Goal: Navigation & Orientation: Find specific page/section

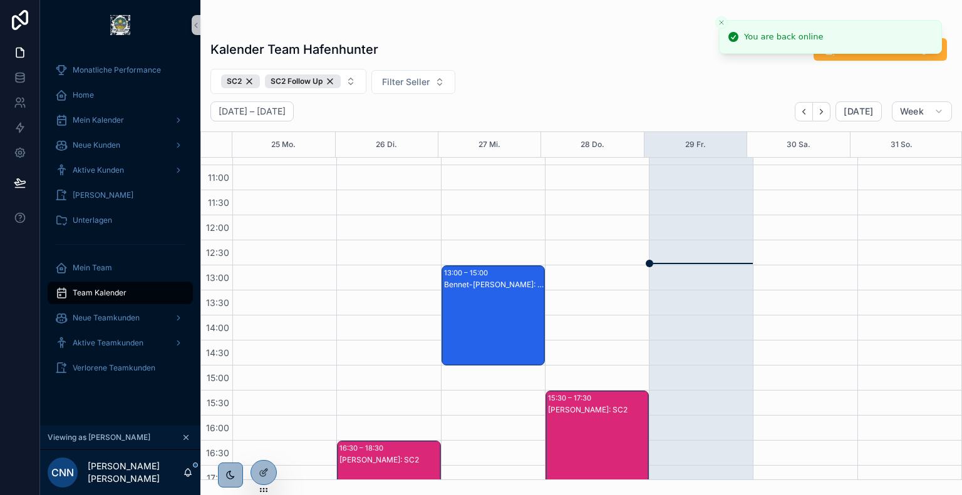
scroll to position [243, 0]
click at [265, 447] on icon at bounding box center [264, 446] width 10 height 10
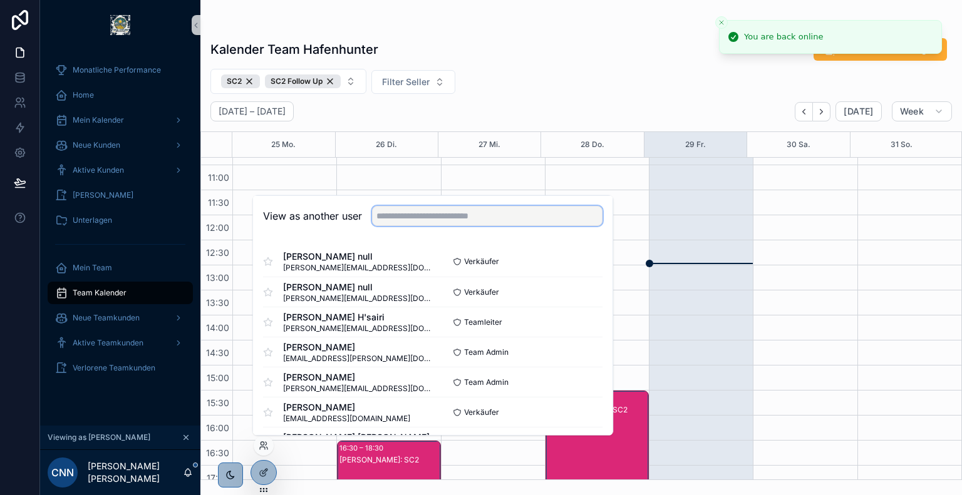
click at [434, 225] on input "text" at bounding box center [487, 216] width 230 height 20
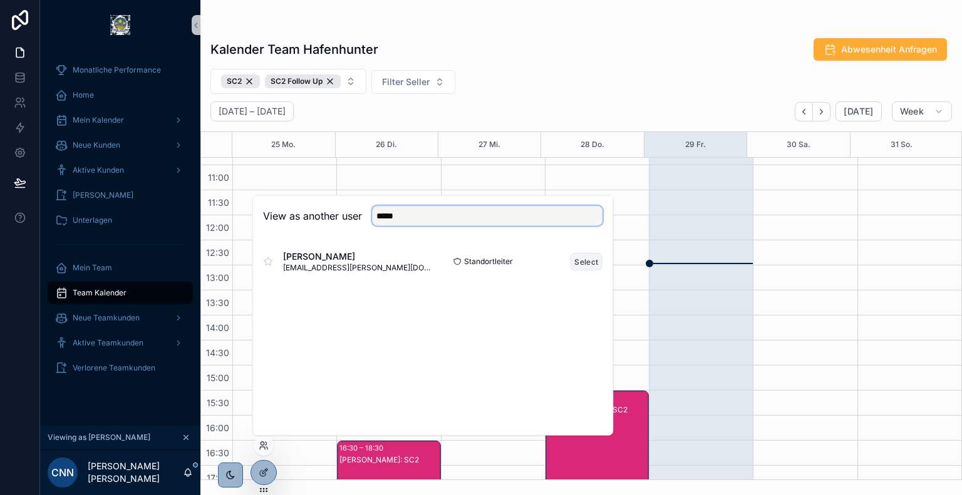
type input "*****"
click at [573, 264] on button "Select" at bounding box center [586, 261] width 33 height 18
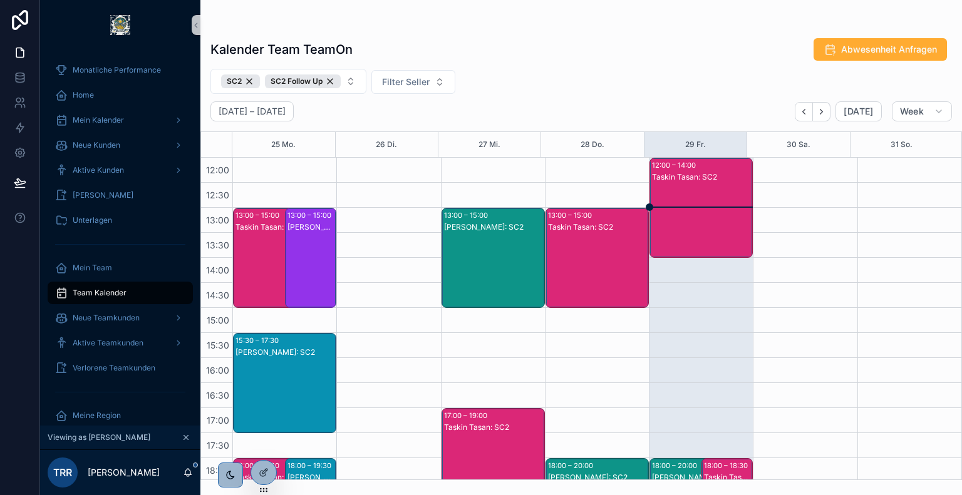
click at [550, 69] on div "SC2 SC2 Follow Up Filter Seller" at bounding box center [580, 81] width 761 height 25
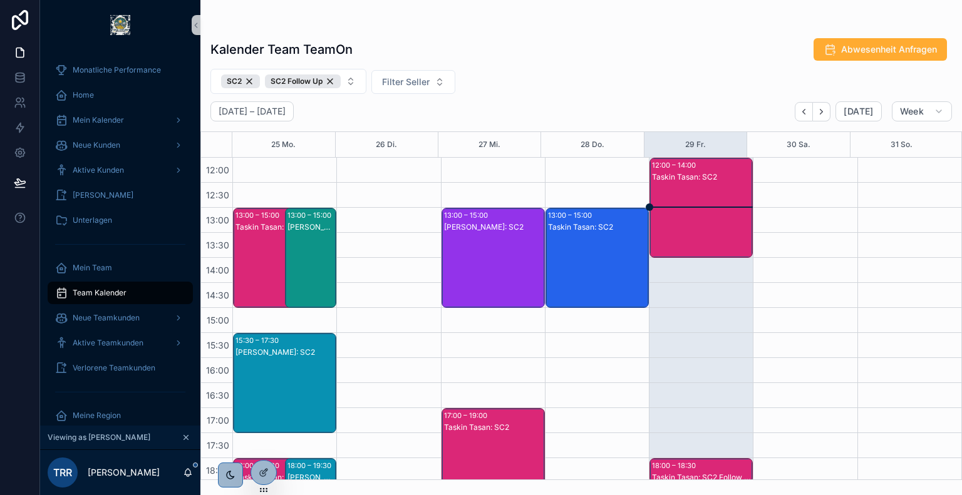
scroll to position [187, 0]
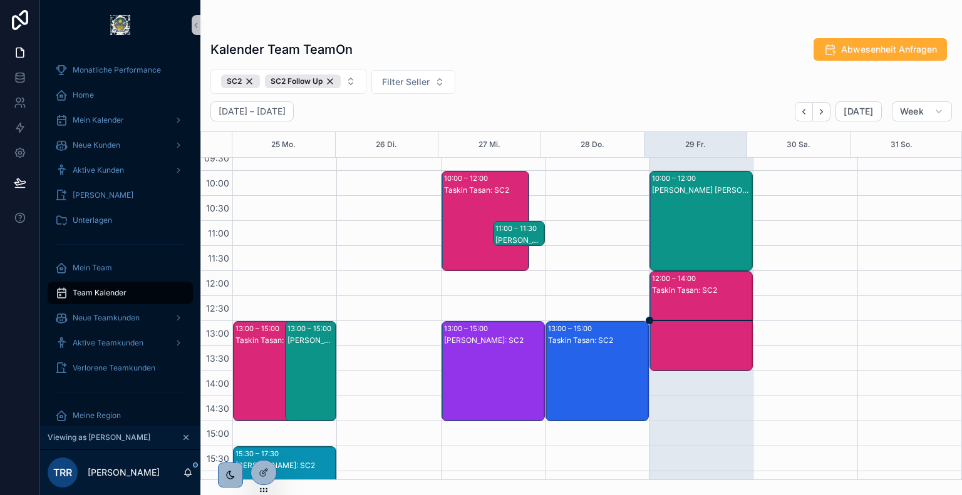
click at [679, 305] on div "Taskin Tasan: SC2" at bounding box center [702, 334] width 100 height 98
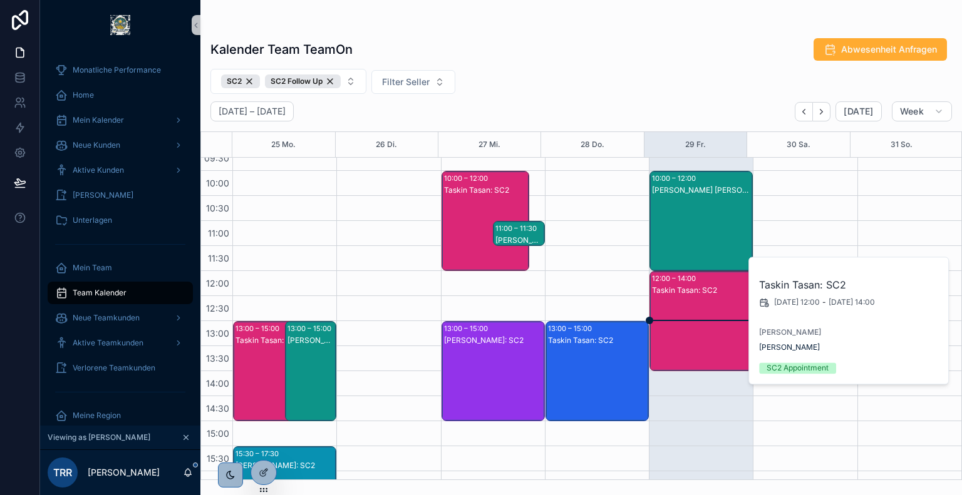
click at [695, 212] on div "[PERSON_NAME] [PERSON_NAME]: SC2" at bounding box center [702, 234] width 100 height 98
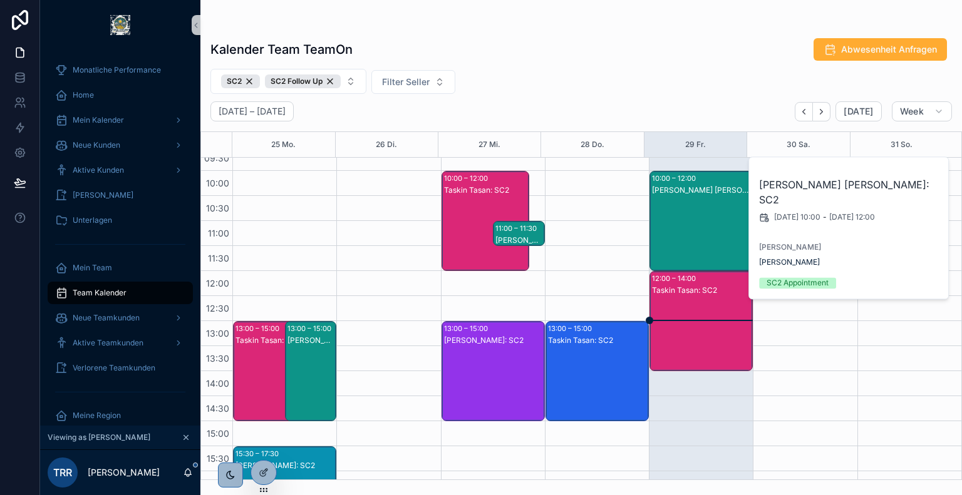
click at [695, 212] on div "[PERSON_NAME] [PERSON_NAME]: SC2" at bounding box center [702, 234] width 100 height 98
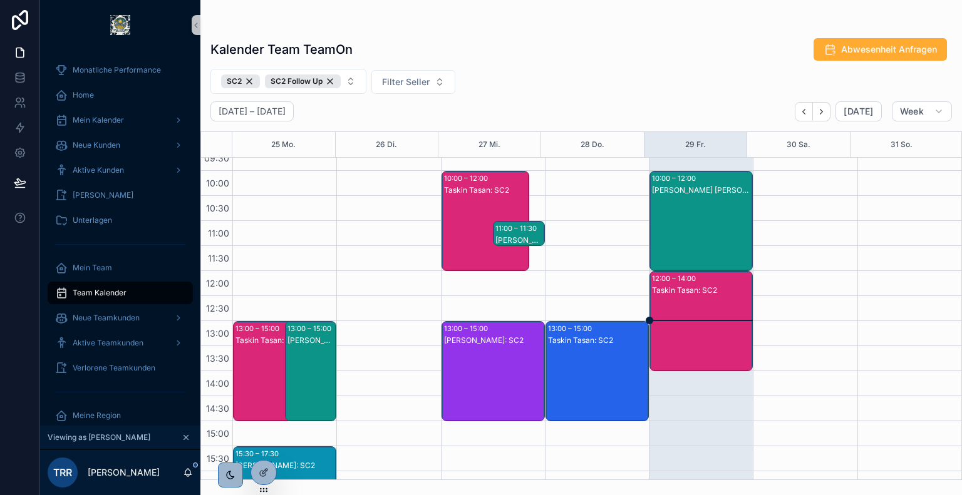
scroll to position [44, 0]
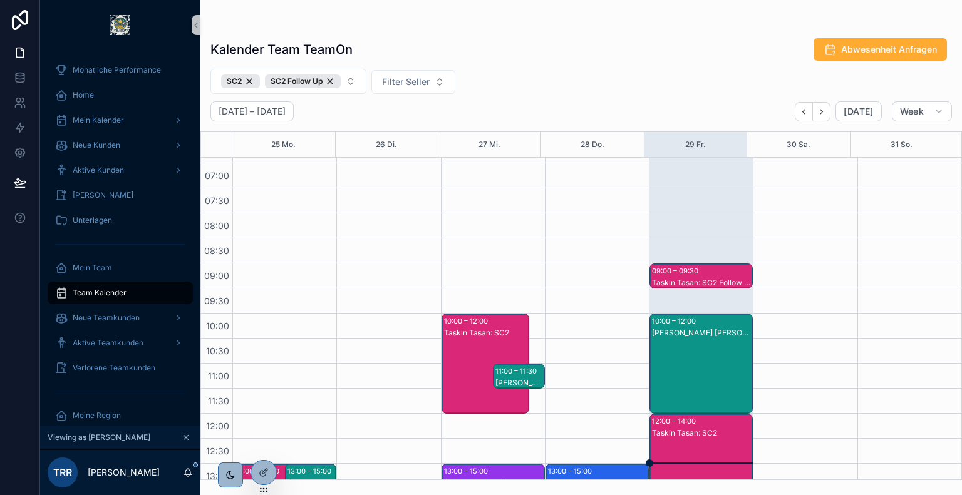
click at [686, 273] on div "09:00 – 09:30" at bounding box center [676, 271] width 49 height 13
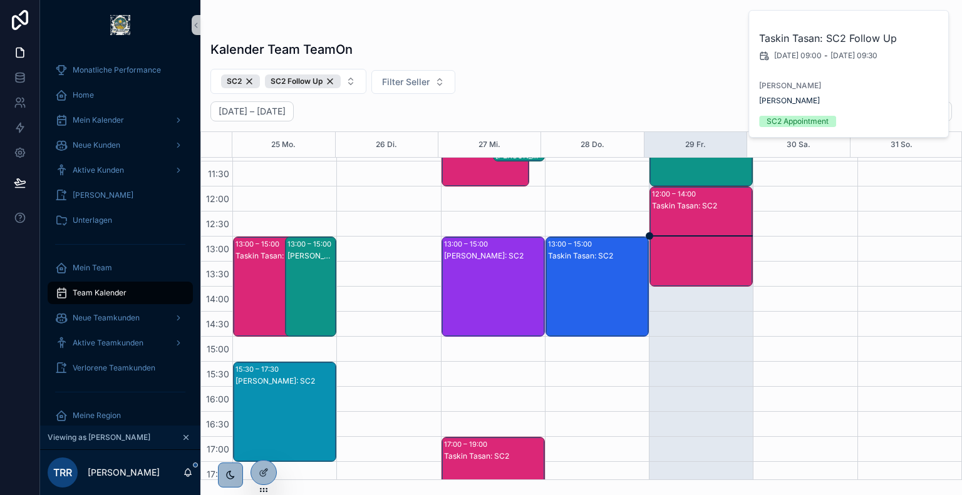
scroll to position [478, 0]
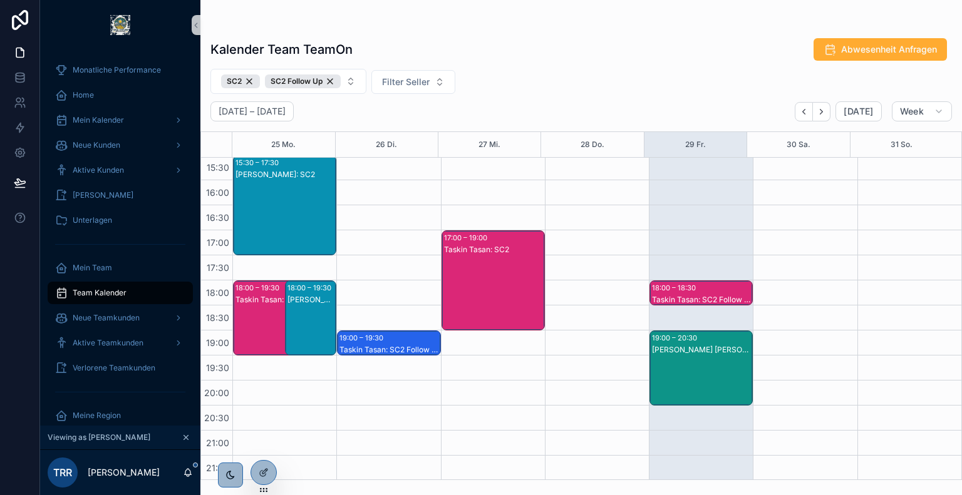
click at [691, 294] on div "Taskin Tasan: SC2 Follow Up" at bounding box center [702, 299] width 100 height 11
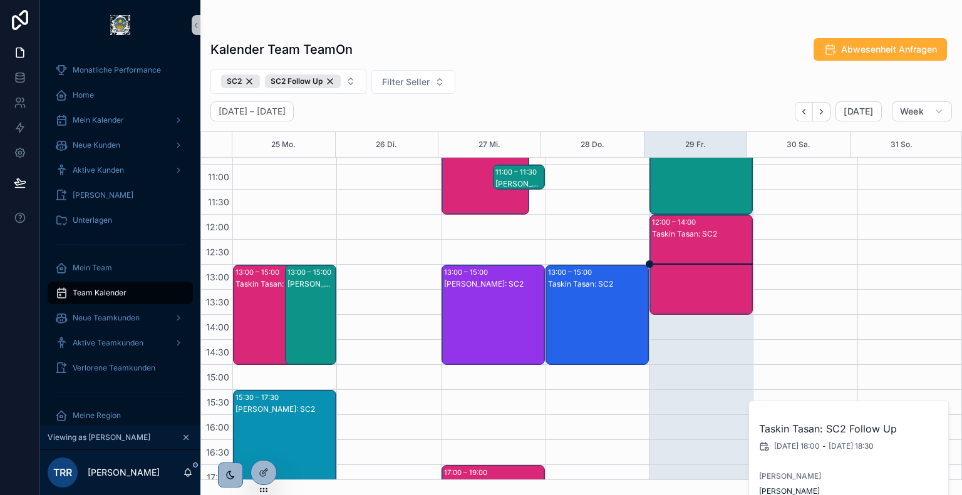
scroll to position [230, 0]
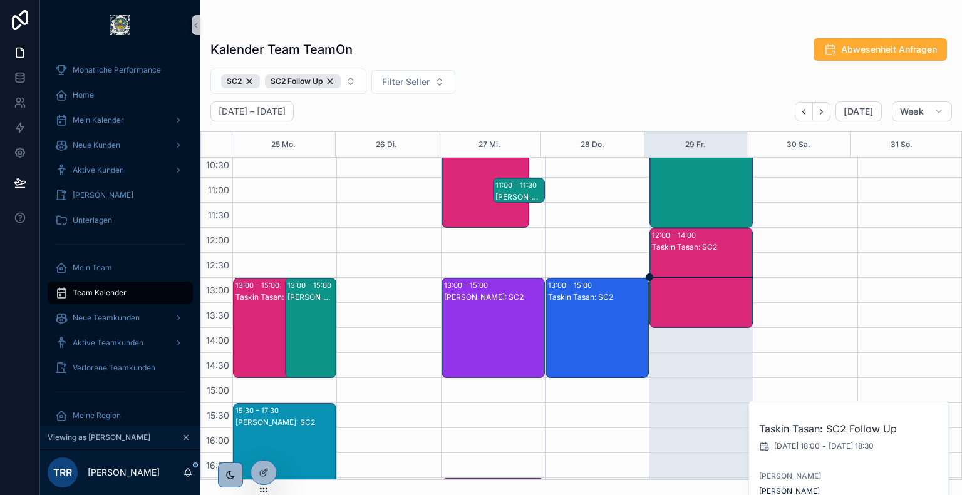
click at [694, 279] on div "Taskin Tasan: SC2" at bounding box center [702, 291] width 100 height 98
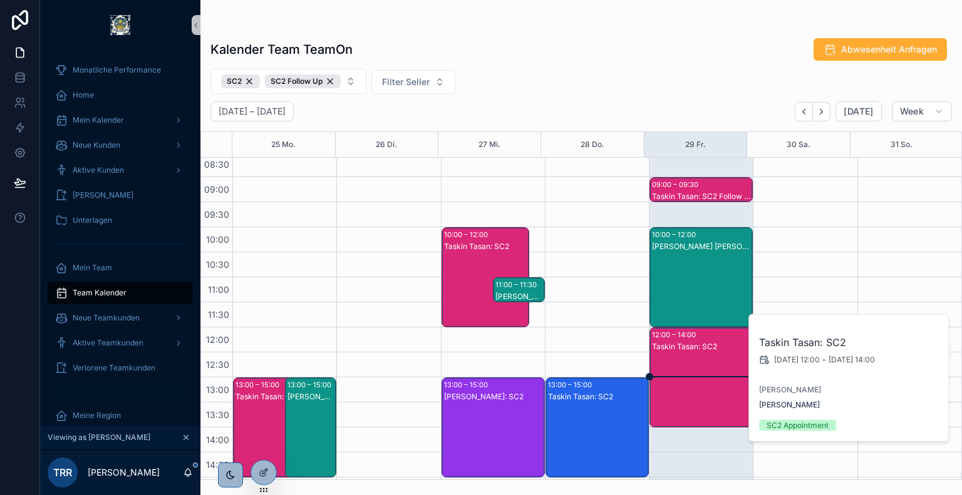
scroll to position [130, 0]
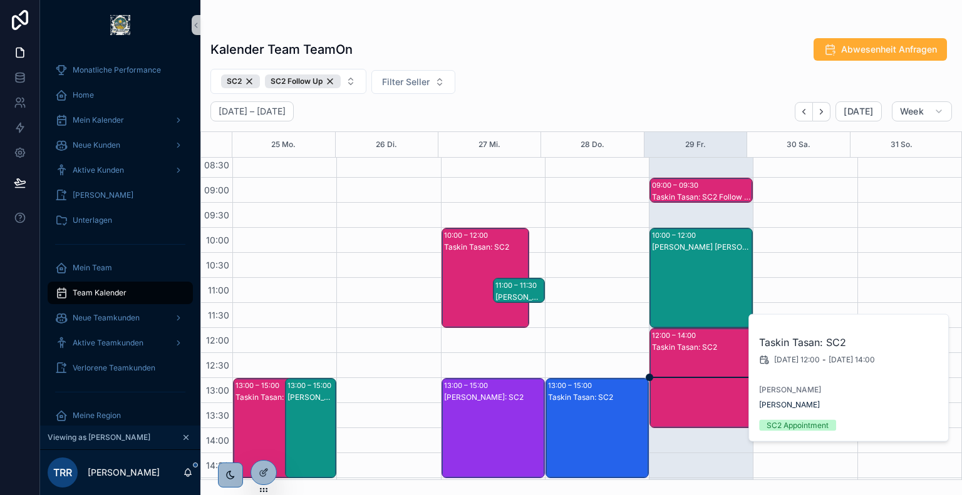
click at [694, 279] on div "[PERSON_NAME] [PERSON_NAME]: SC2" at bounding box center [702, 291] width 100 height 98
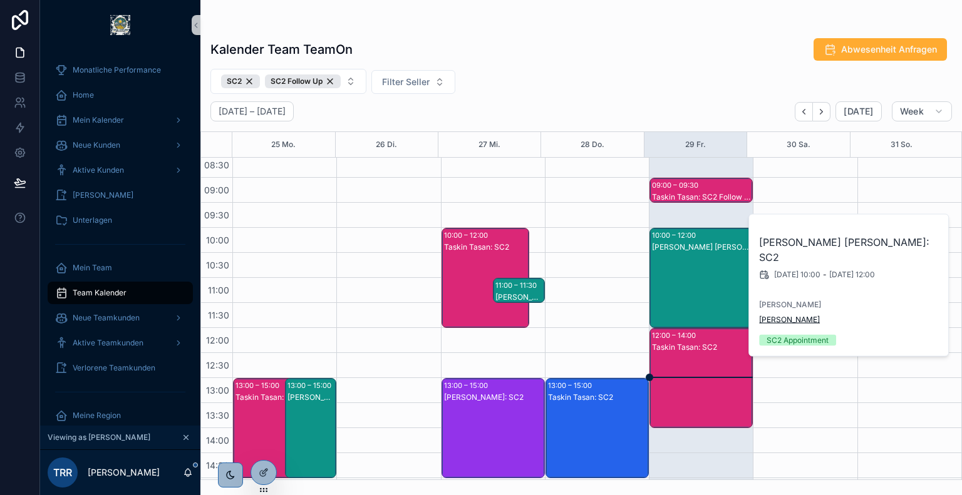
click at [778, 315] on span "[PERSON_NAME]" at bounding box center [789, 320] width 61 height 10
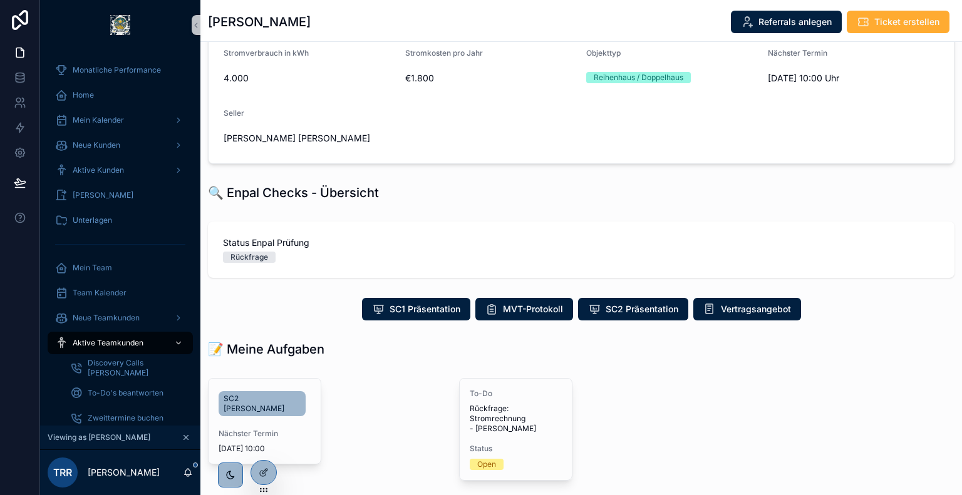
scroll to position [155, 0]
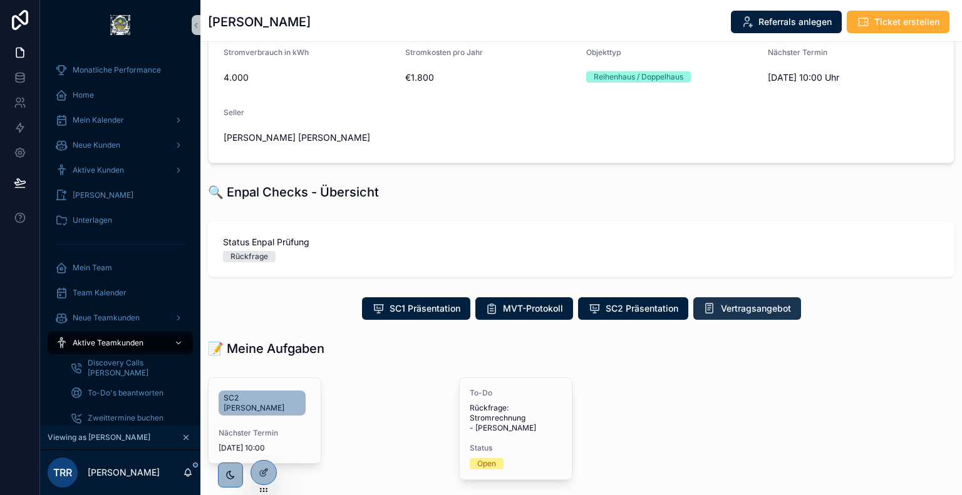
click at [739, 311] on span "Vertragsangebot" at bounding box center [756, 308] width 70 height 13
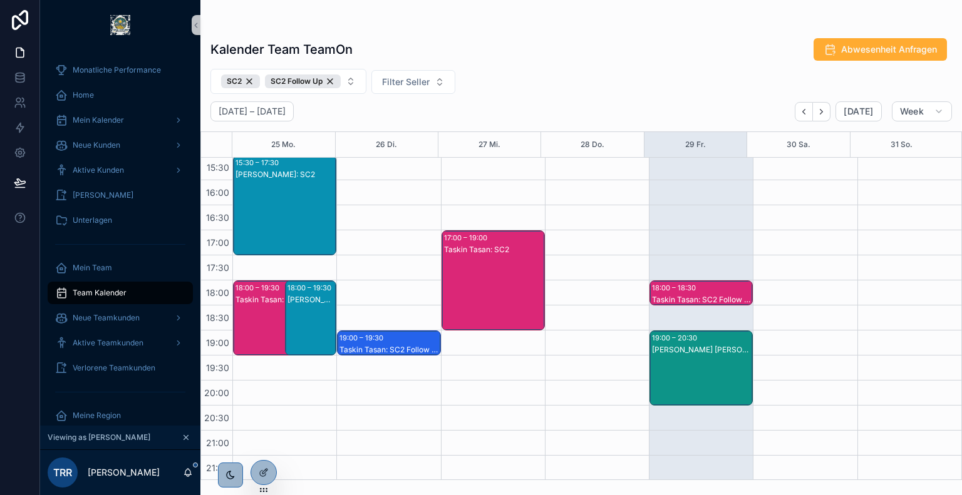
scroll to position [277, 0]
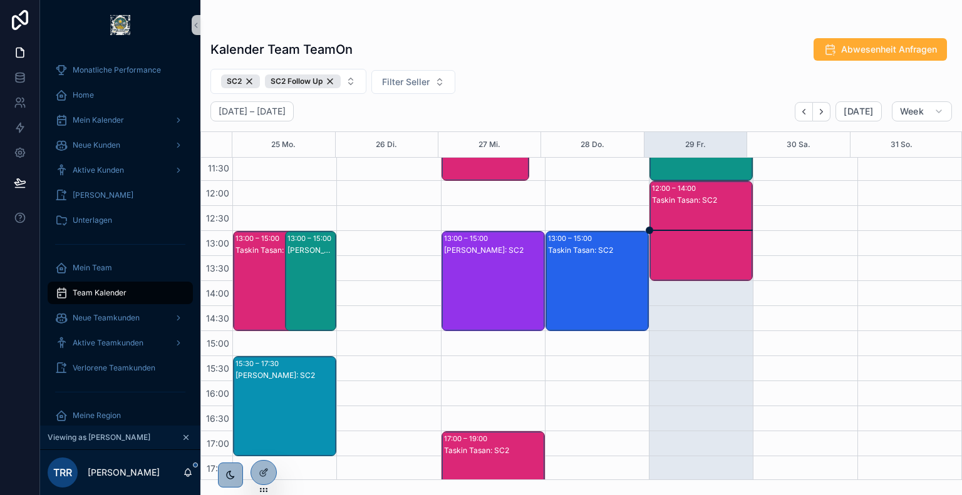
click at [686, 186] on div "12:00 – 14:00" at bounding box center [675, 188] width 47 height 13
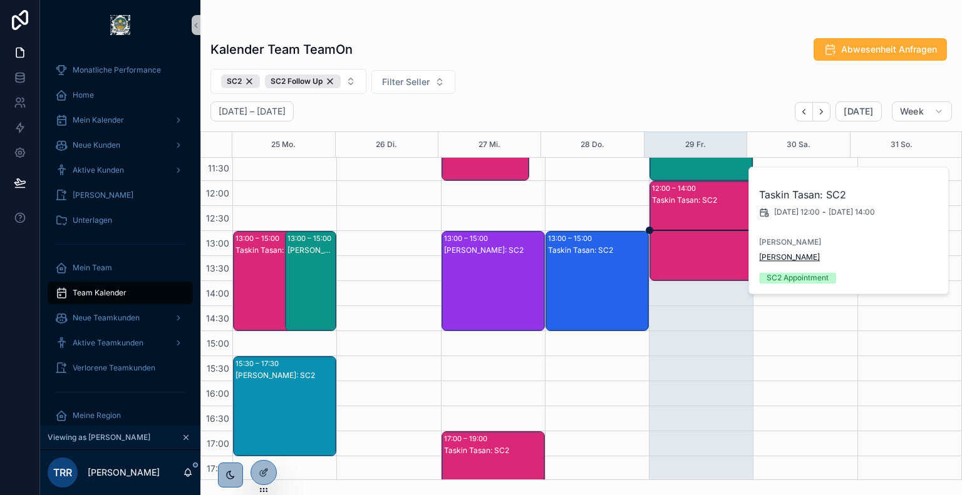
click at [781, 262] on span "[PERSON_NAME]" at bounding box center [789, 257] width 61 height 10
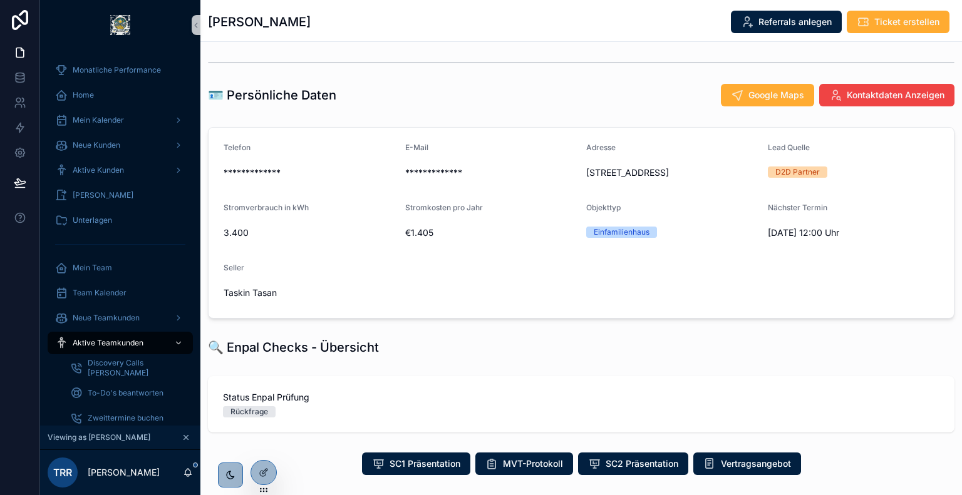
scroll to position [157, 0]
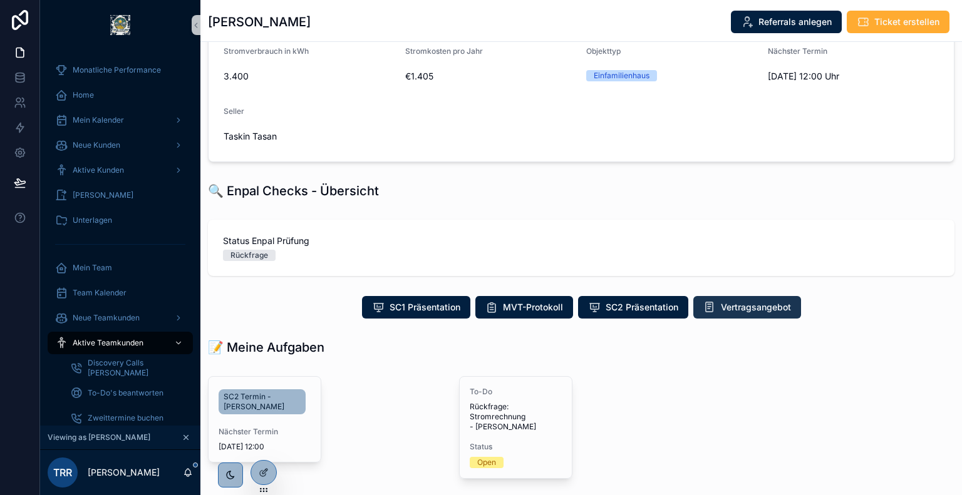
click at [736, 319] on button "Vertragsangebot" at bounding box center [747, 307] width 108 height 23
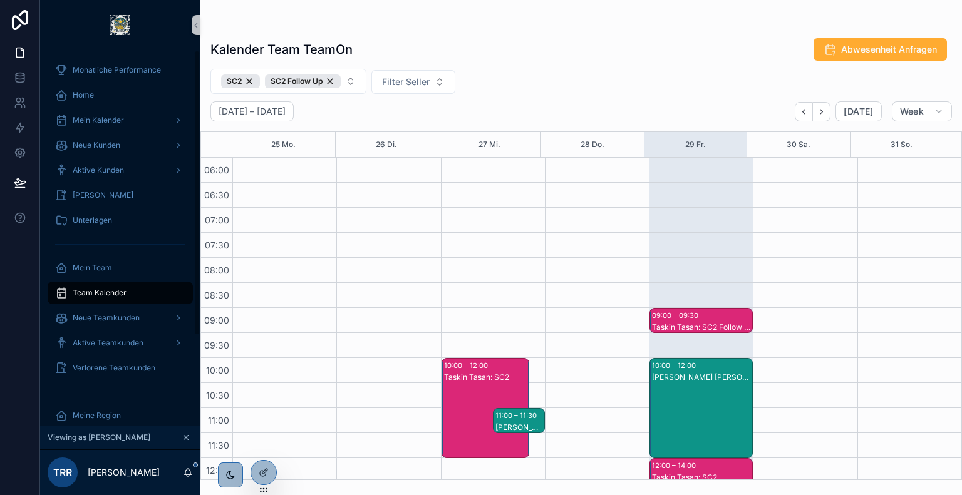
scroll to position [301, 0]
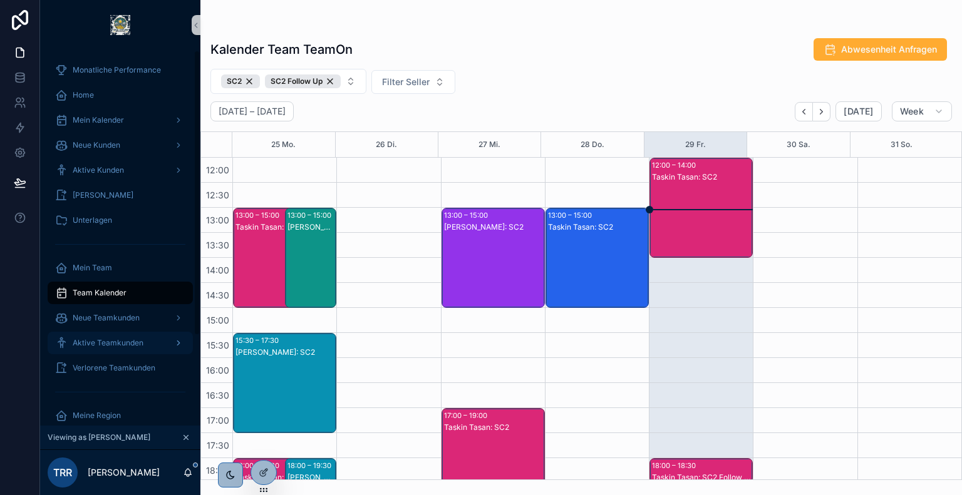
click at [119, 349] on div "Aktive Teamkunden" at bounding box center [120, 343] width 130 height 20
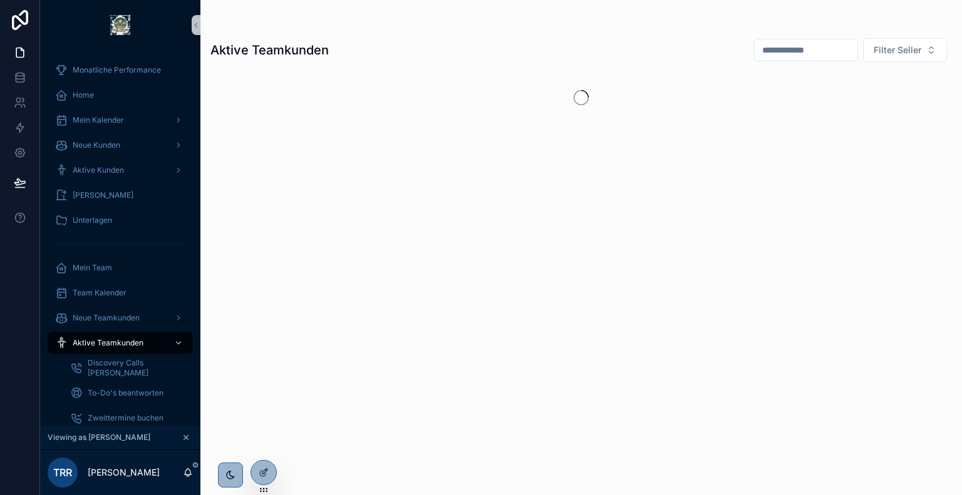
click at [786, 48] on input "scrollable content" at bounding box center [805, 50] width 103 height 18
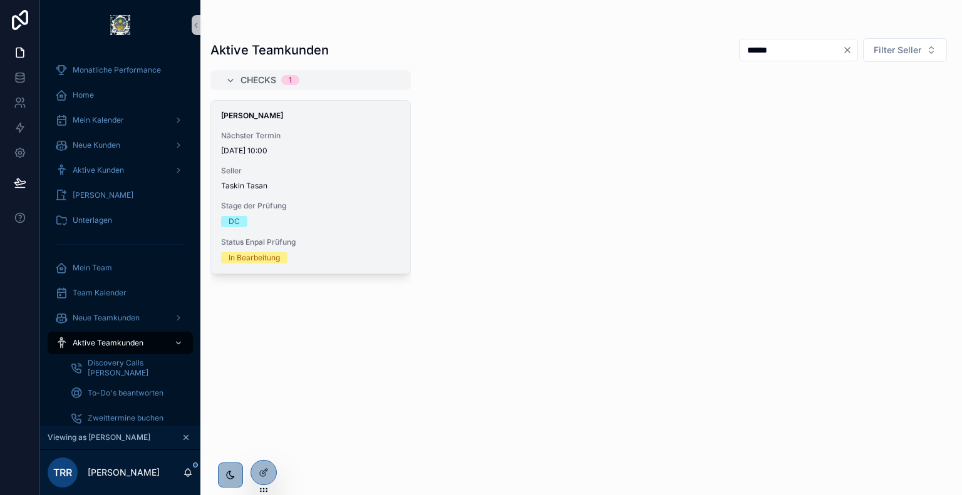
type input "******"
click at [299, 146] on span "[DATE] 10:00" at bounding box center [310, 151] width 179 height 10
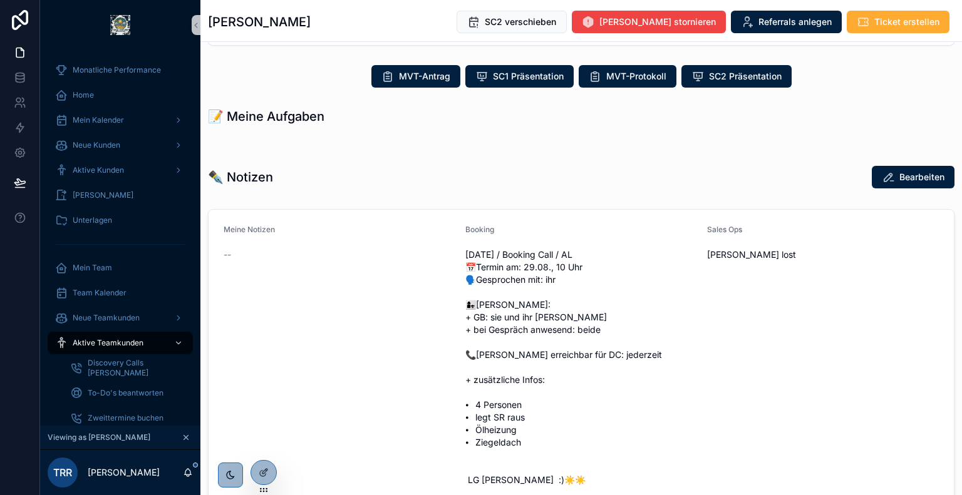
scroll to position [388, 0]
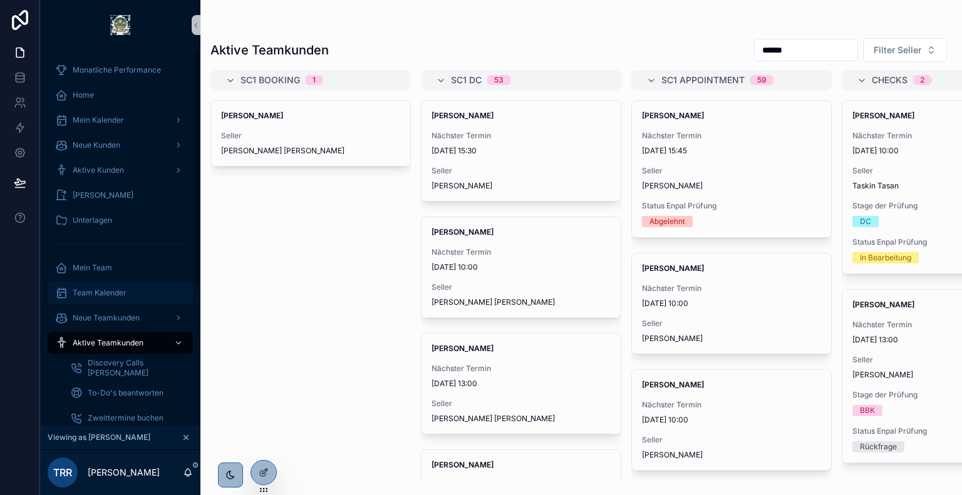
click at [118, 292] on span "Team Kalender" at bounding box center [100, 293] width 54 height 10
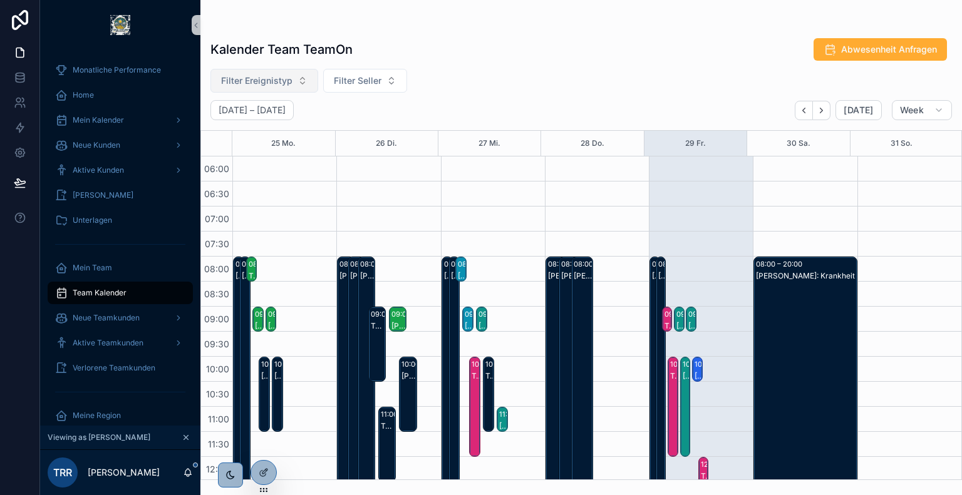
scroll to position [301, 0]
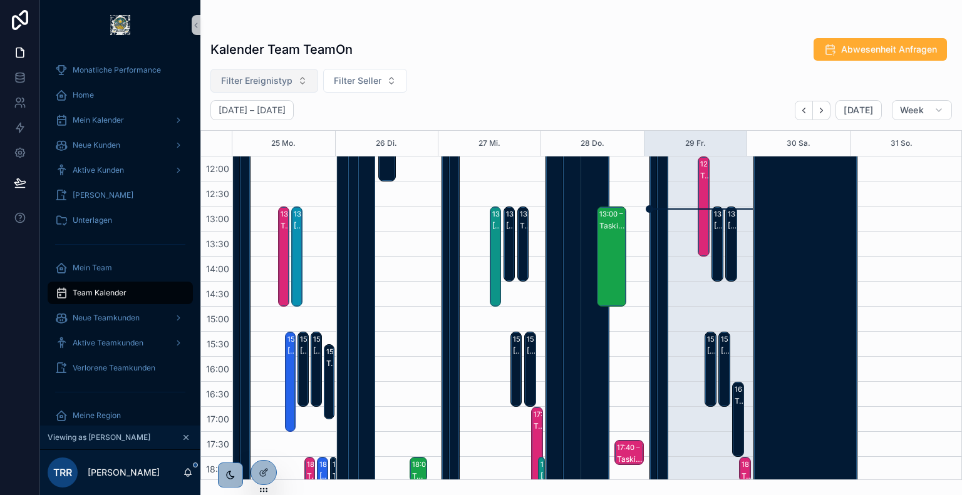
click at [285, 86] on span "Filter Ereignistyp" at bounding box center [256, 81] width 71 height 13
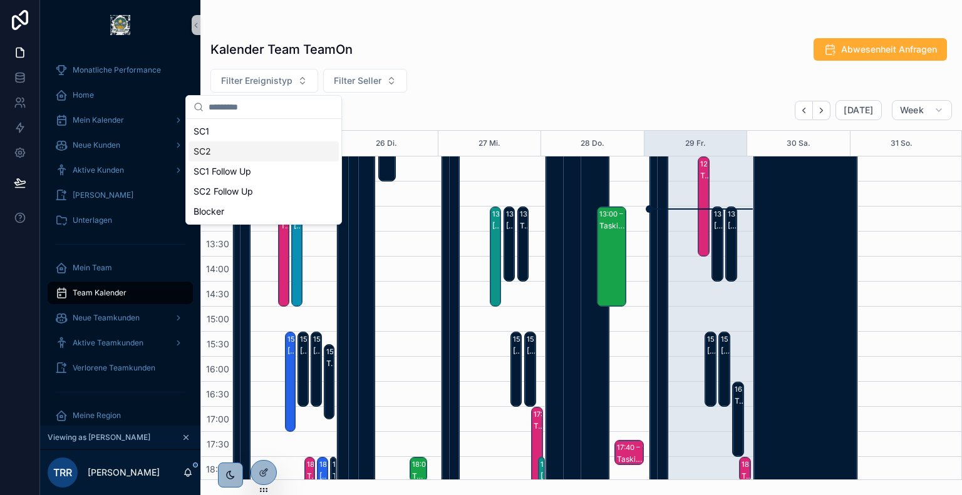
click at [245, 157] on div "SC2" at bounding box center [263, 152] width 150 height 20
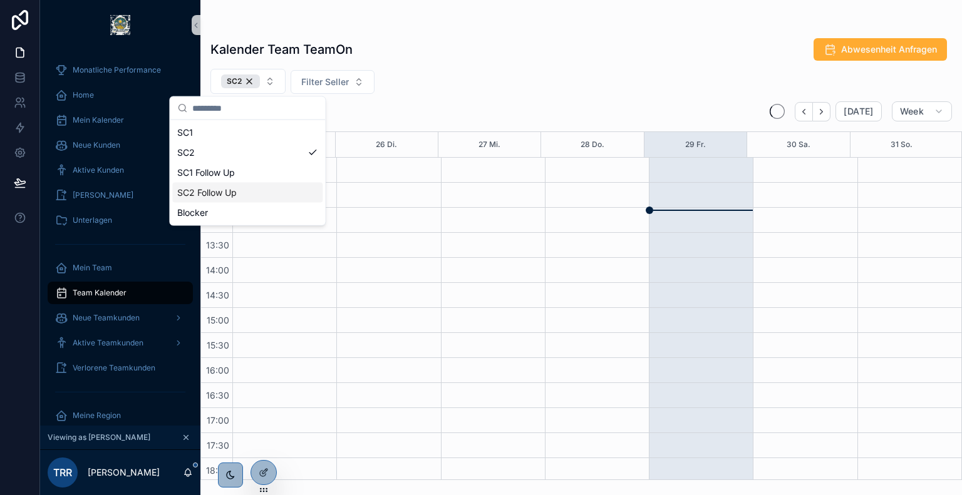
click at [245, 190] on div "SC2 Follow Up" at bounding box center [247, 193] width 150 height 20
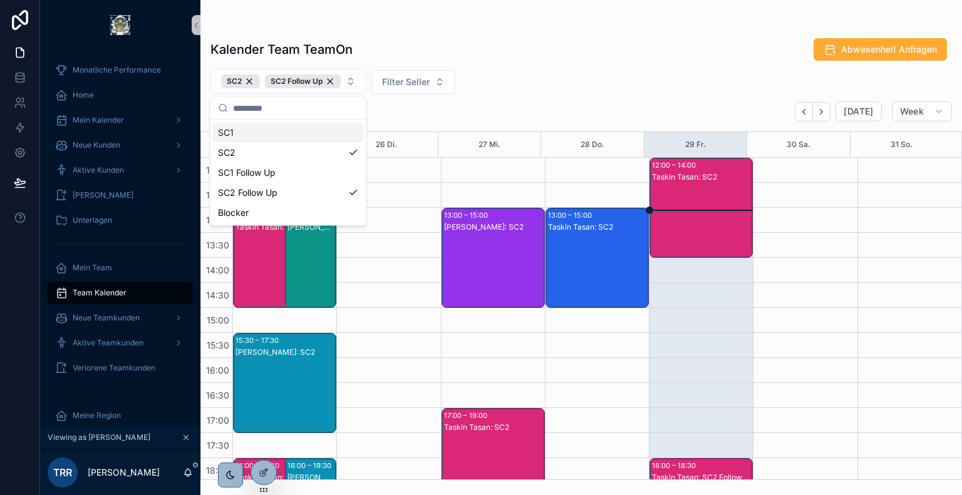
click at [560, 80] on div "SC2 SC2 Follow Up Filter Seller" at bounding box center [580, 81] width 761 height 25
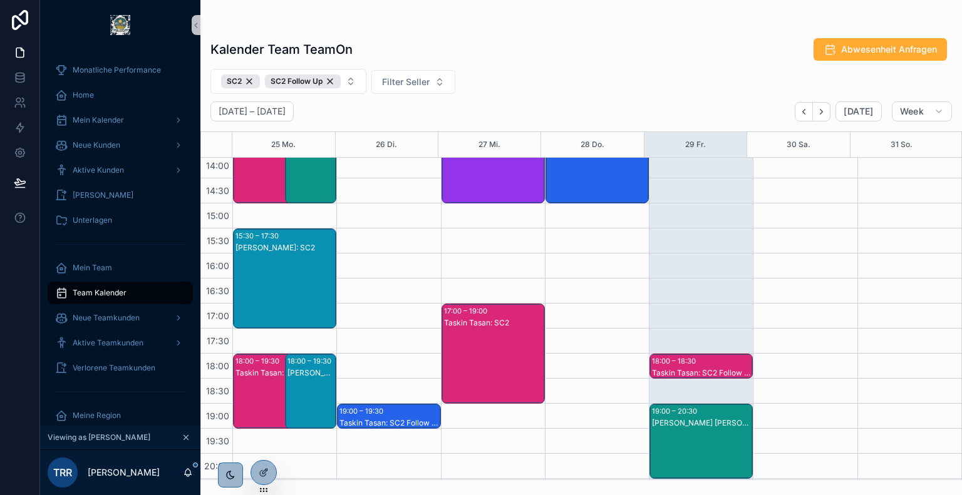
scroll to position [406, 0]
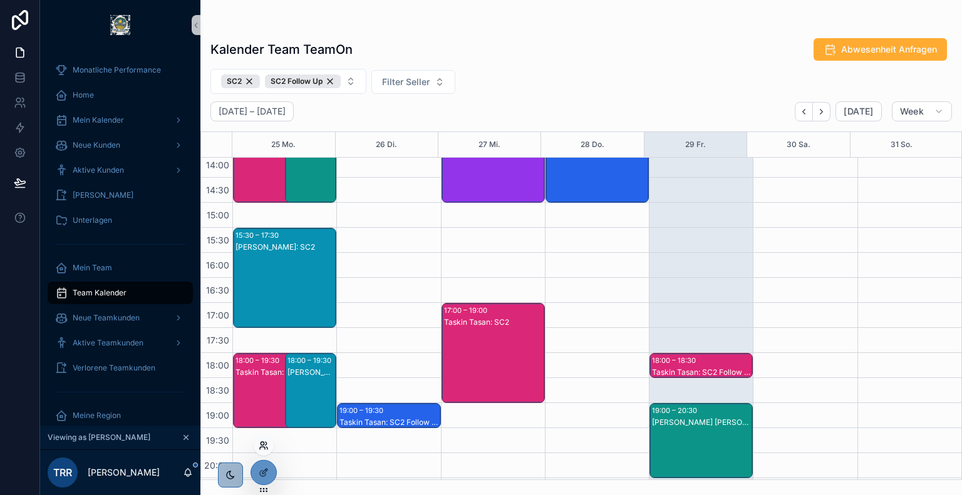
click at [264, 448] on icon at bounding box center [264, 446] width 10 height 10
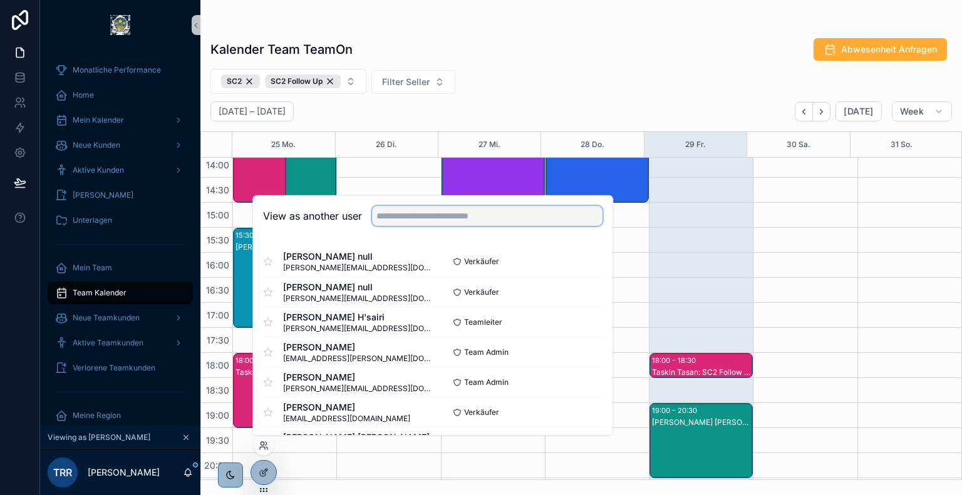
click at [459, 219] on input "text" at bounding box center [487, 216] width 230 height 20
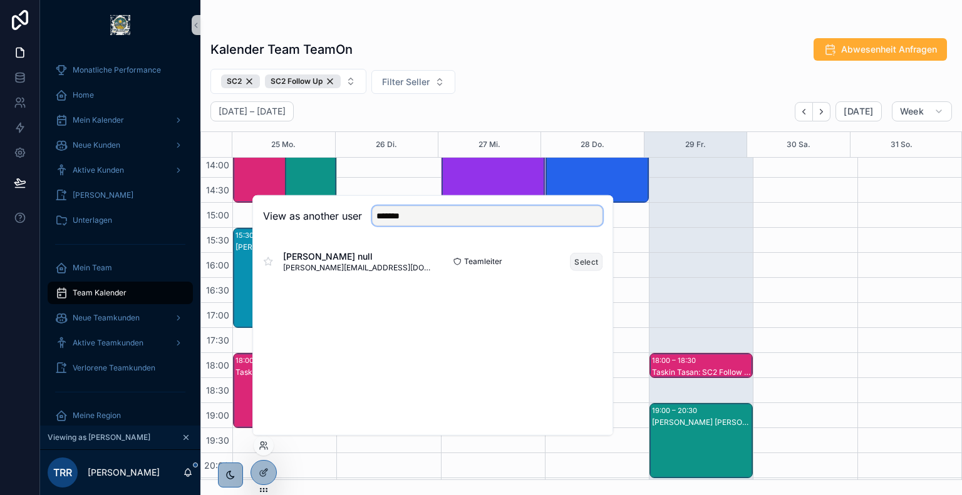
type input "*******"
click at [585, 262] on button "Select" at bounding box center [586, 261] width 33 height 18
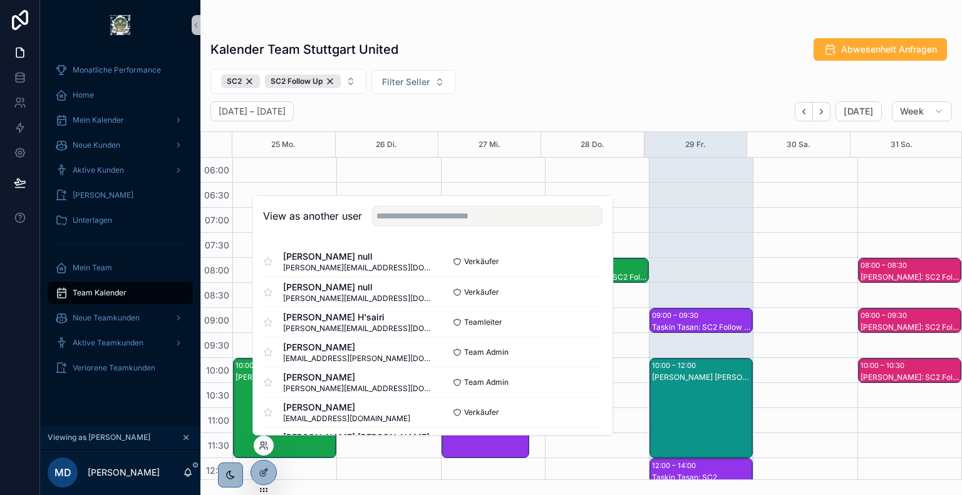
scroll to position [301, 0]
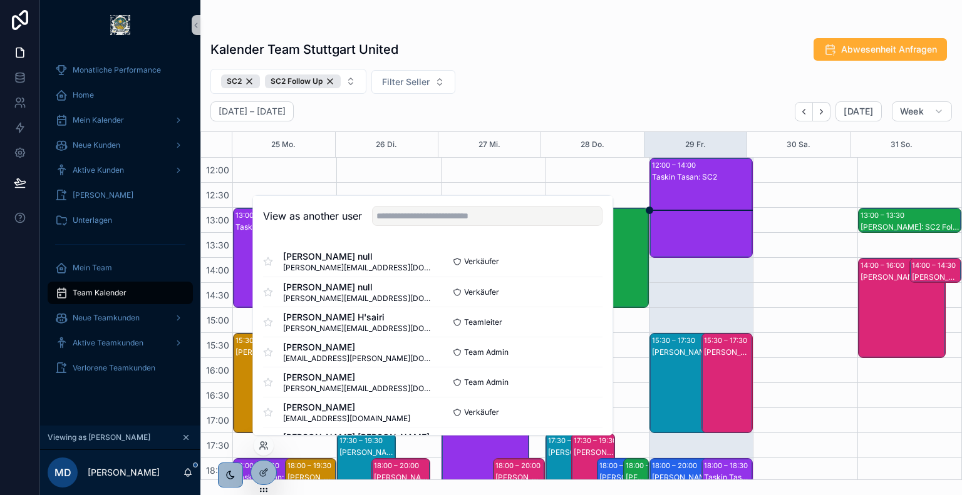
click at [552, 50] on div "Kalender Team Stuttgart United Abwesenheit Anfragen" at bounding box center [580, 50] width 741 height 24
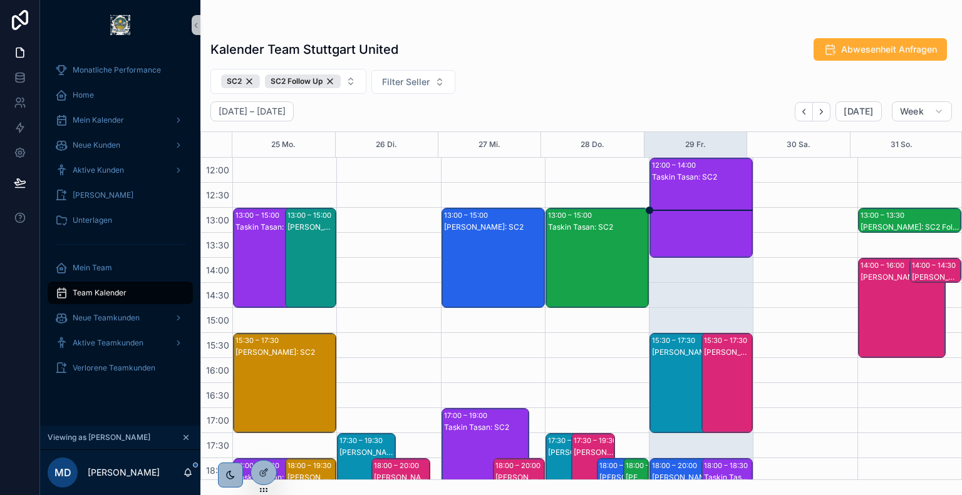
click at [673, 190] on div "Taskin Tasan: SC2" at bounding box center [702, 221] width 100 height 98
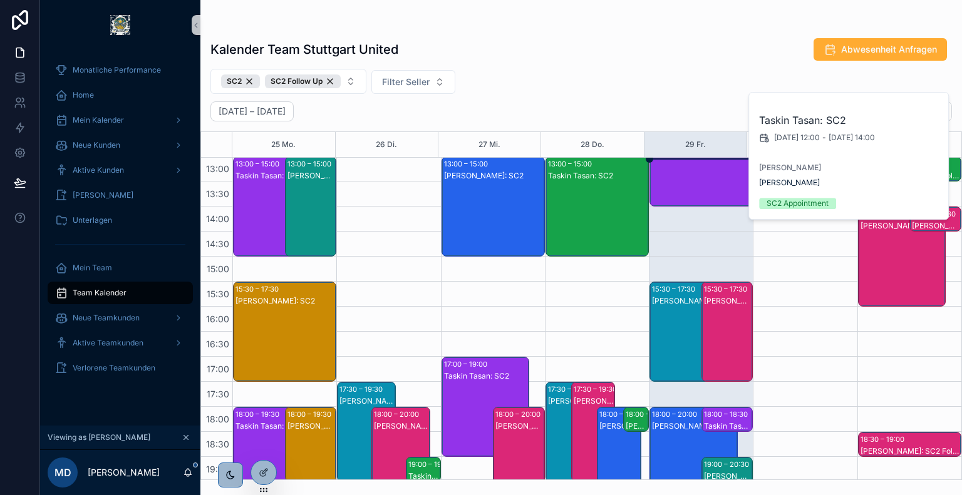
scroll to position [353, 0]
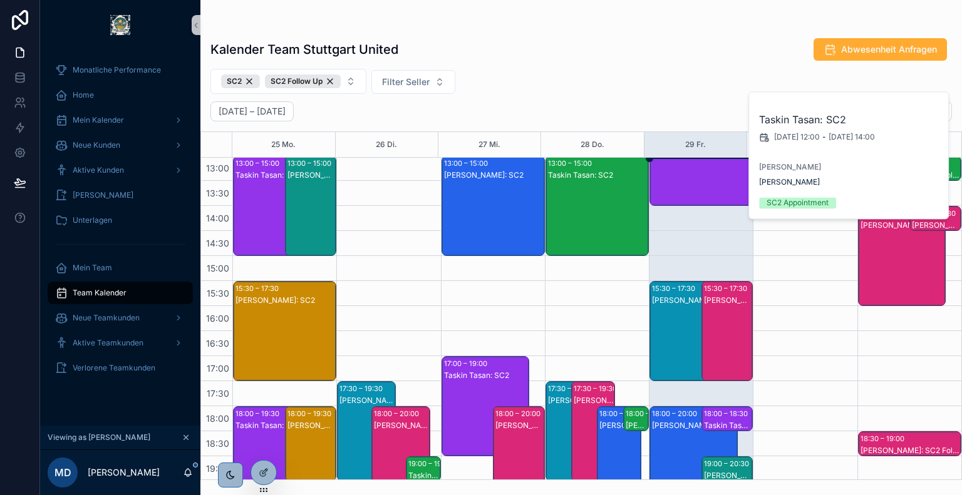
click at [719, 305] on div "[PERSON_NAME]: SC2" at bounding box center [728, 344] width 48 height 98
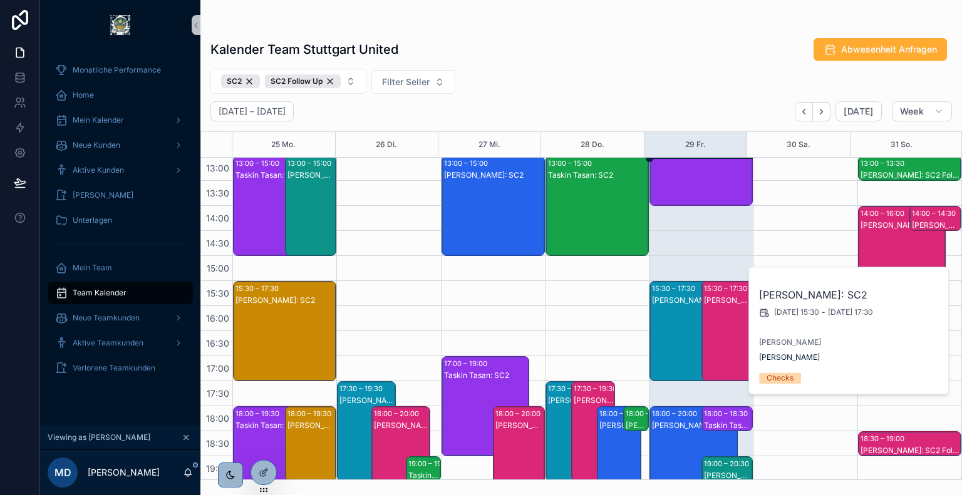
click at [681, 306] on div "[PERSON_NAME]: SC2" at bounding box center [694, 344] width 84 height 98
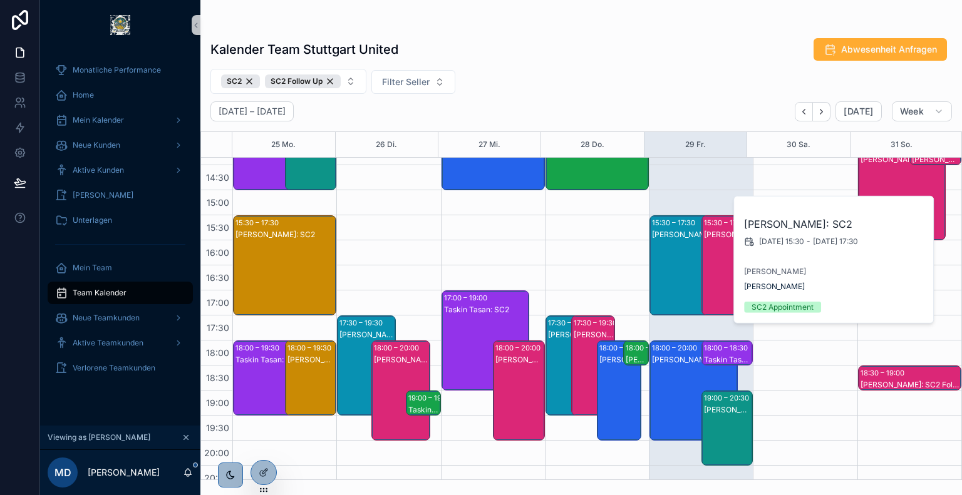
scroll to position [425, 0]
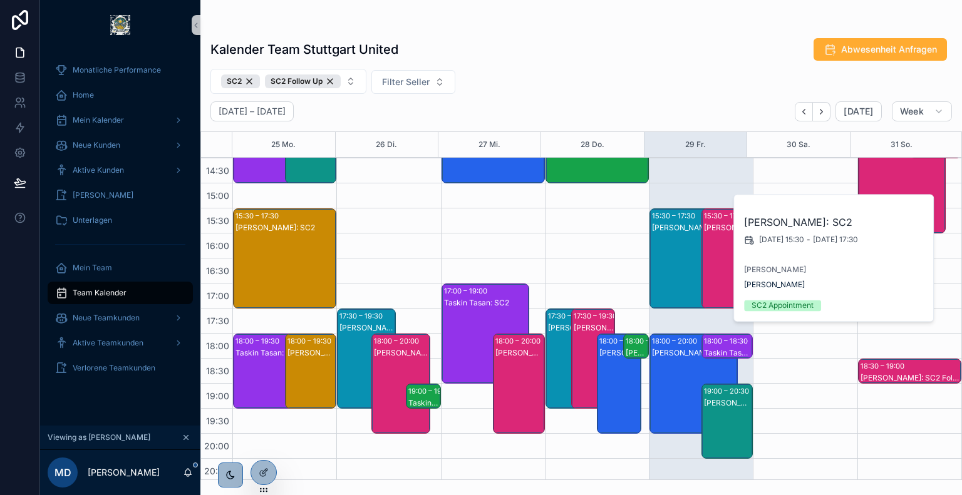
click at [699, 365] on div "[PERSON_NAME]: SC2" at bounding box center [694, 396] width 84 height 98
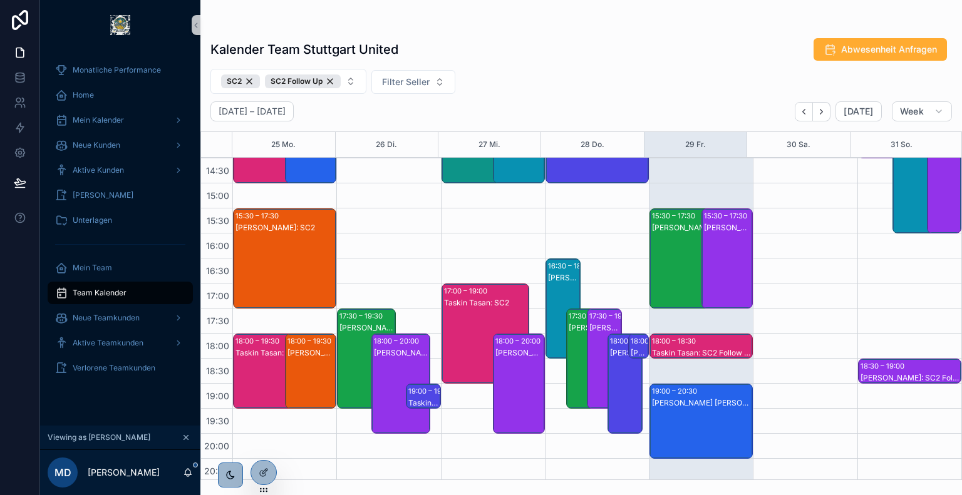
click at [692, 394] on div "19:00 – 20:30" at bounding box center [676, 391] width 48 height 13
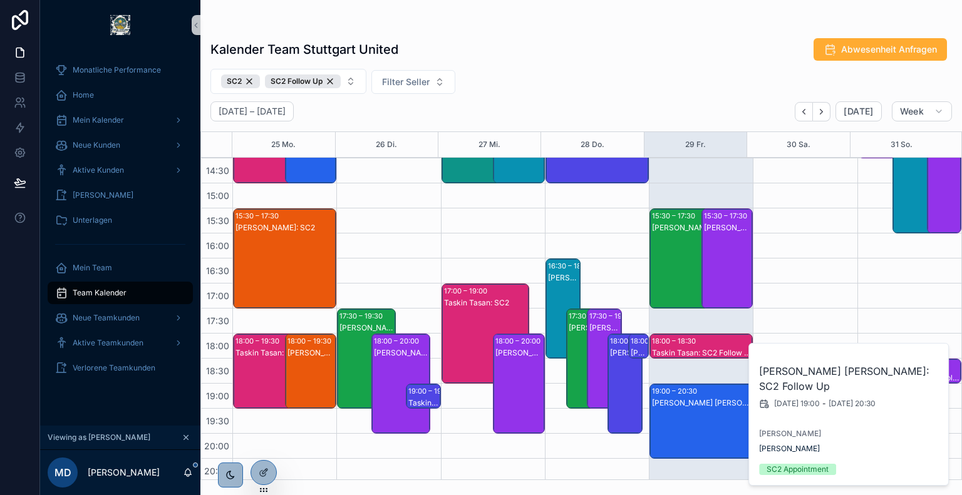
click at [719, 275] on div "[PERSON_NAME]: SC2" at bounding box center [728, 271] width 48 height 98
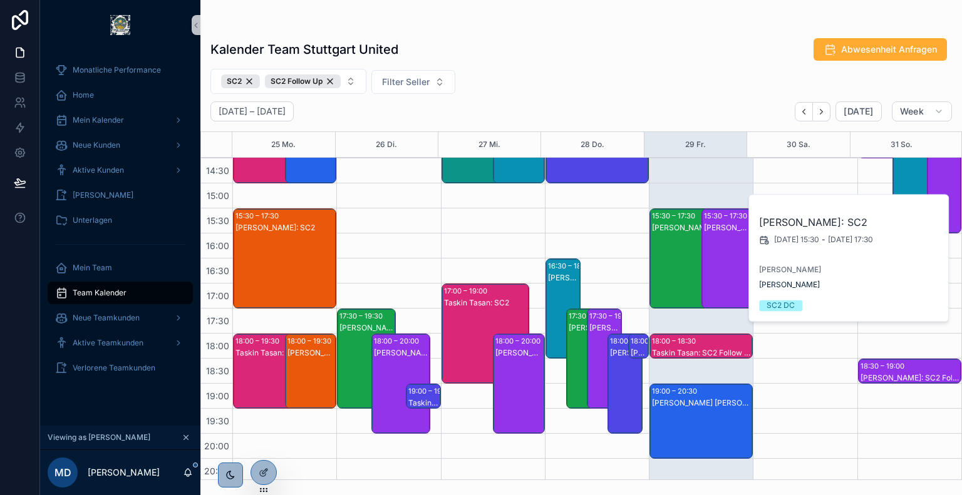
click at [671, 265] on div "[PERSON_NAME]: SC2" at bounding box center [694, 271] width 84 height 98
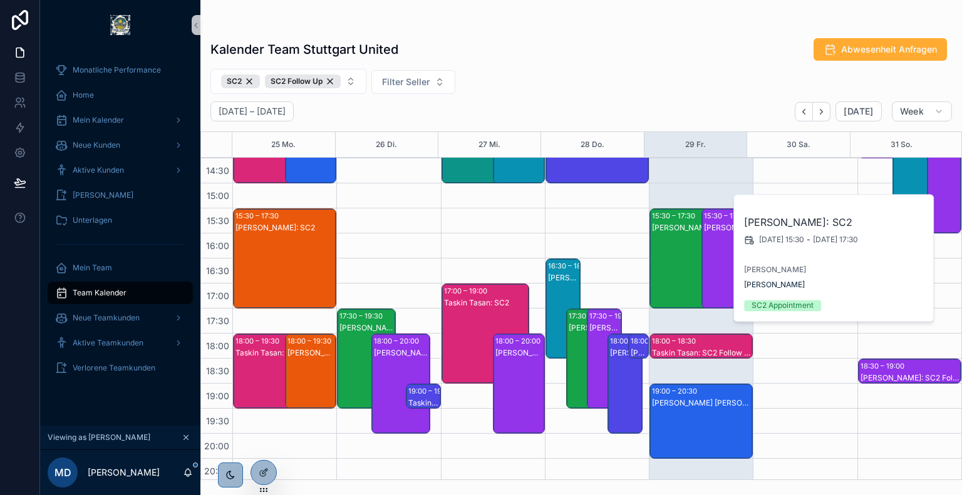
click at [608, 41] on div "Kalender Team Stuttgart United Abwesenheit Anfragen" at bounding box center [580, 50] width 741 height 24
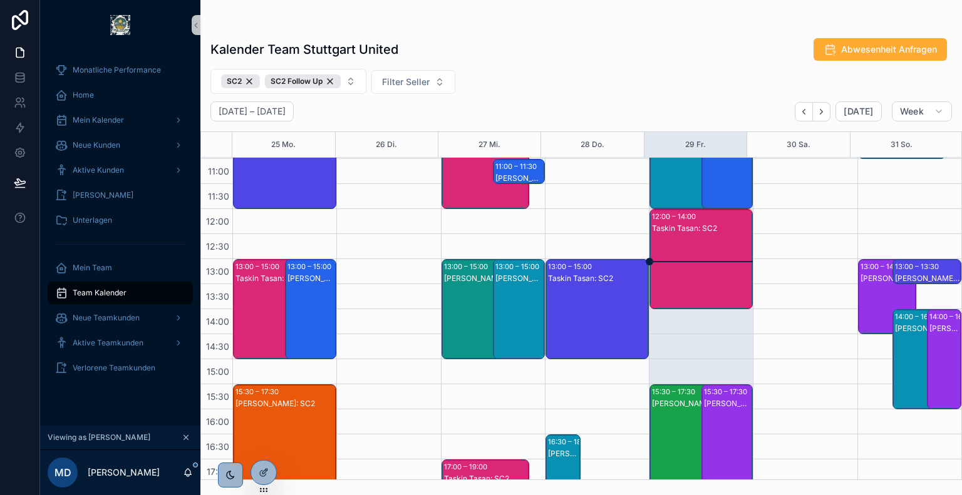
scroll to position [247, 0]
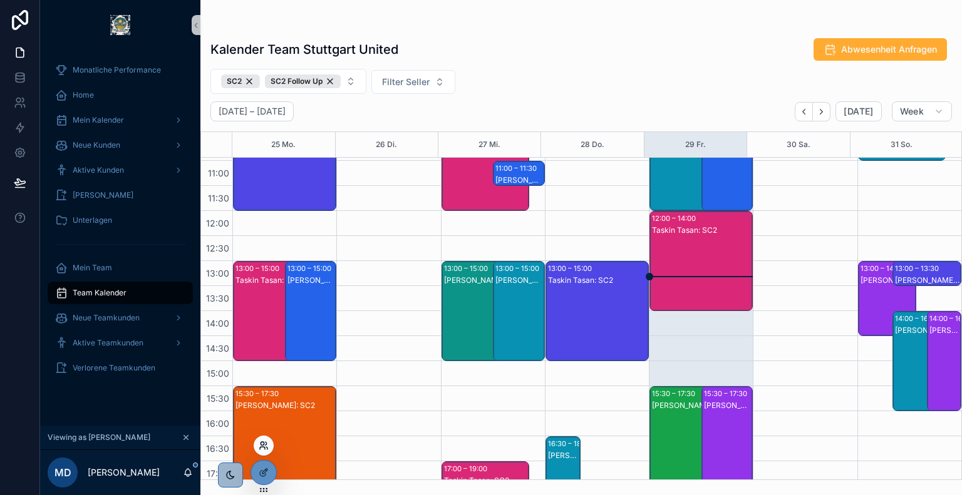
click at [265, 442] on icon at bounding box center [265, 443] width 1 height 3
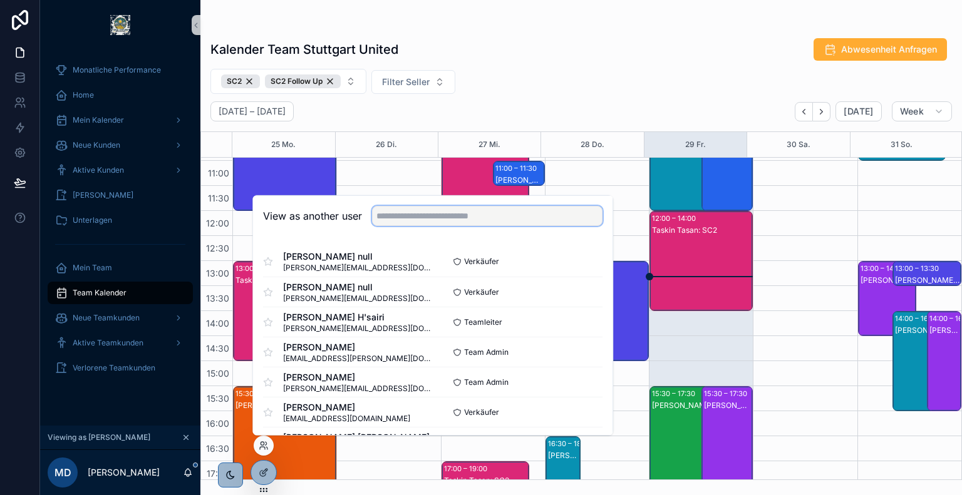
click at [451, 219] on input "text" at bounding box center [487, 216] width 230 height 20
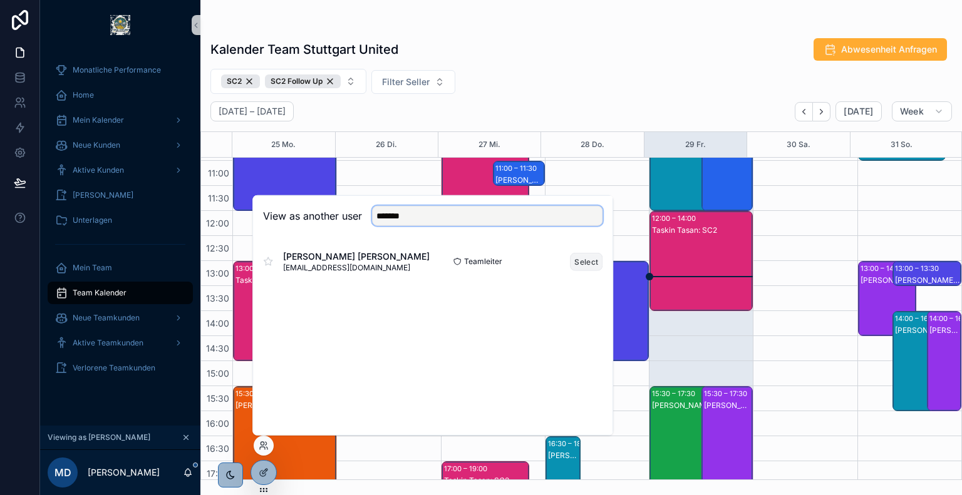
type input "*******"
click at [579, 262] on button "Select" at bounding box center [586, 261] width 33 height 18
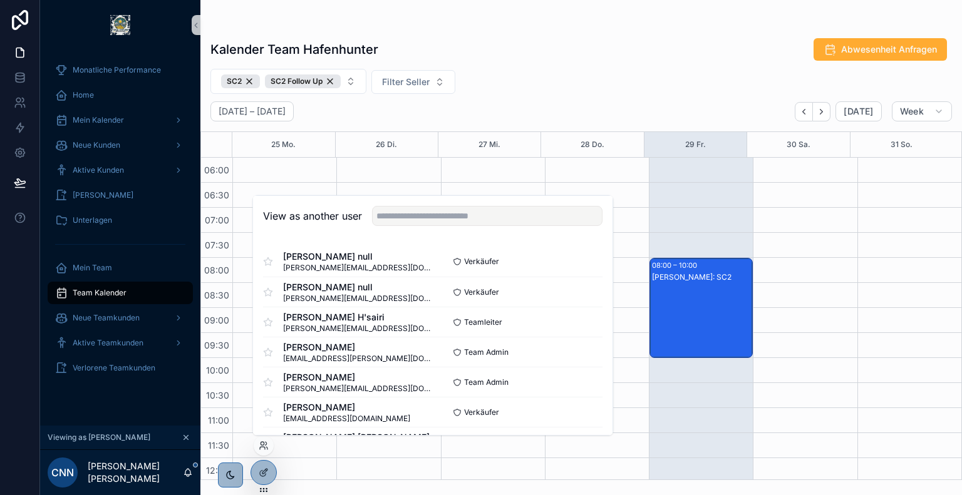
scroll to position [301, 0]
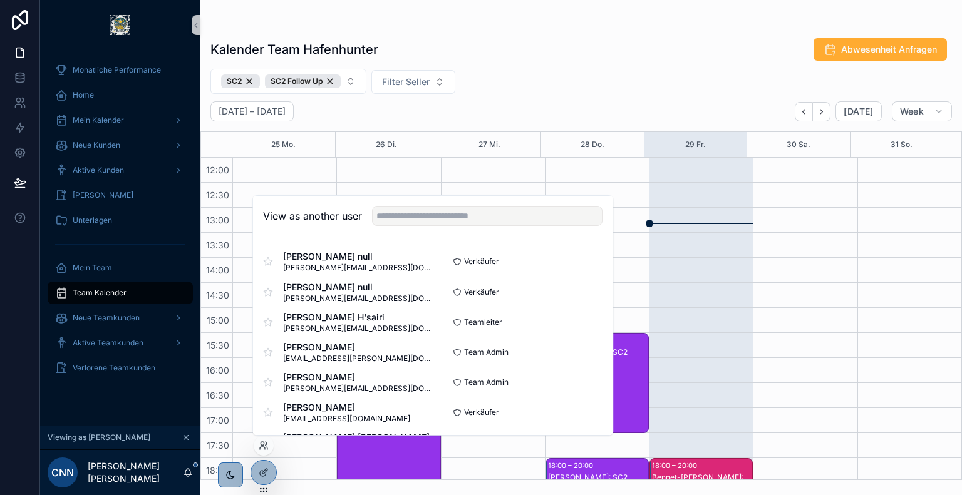
click at [562, 68] on div "Kalender Team Hafenhunter Abwesenheit Anfragen SC2 SC2 Follow Up Filter Seller …" at bounding box center [580, 255] width 761 height 450
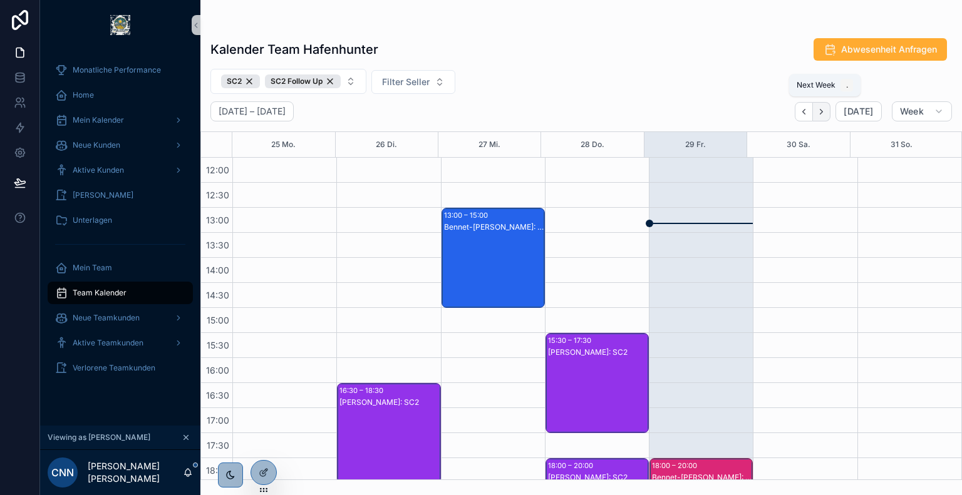
click at [826, 111] on icon "Next" at bounding box center [820, 111] width 9 height 9
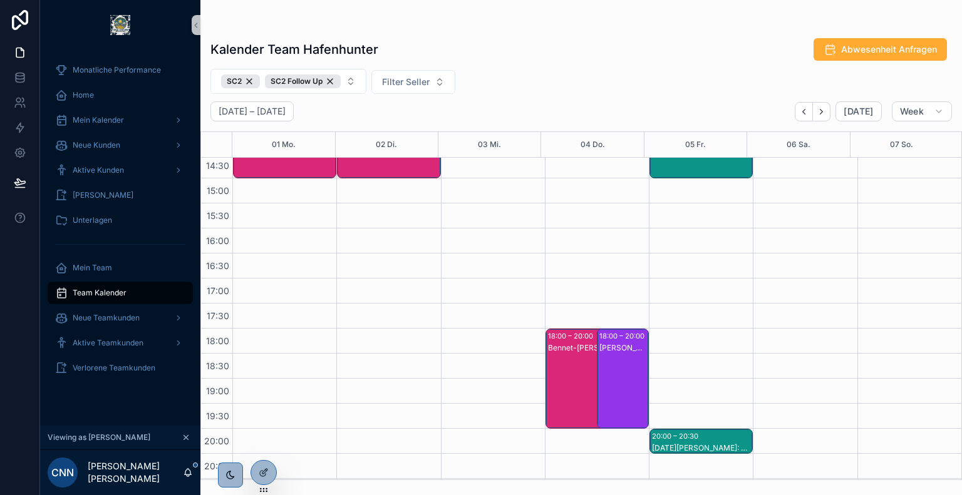
scroll to position [478, 0]
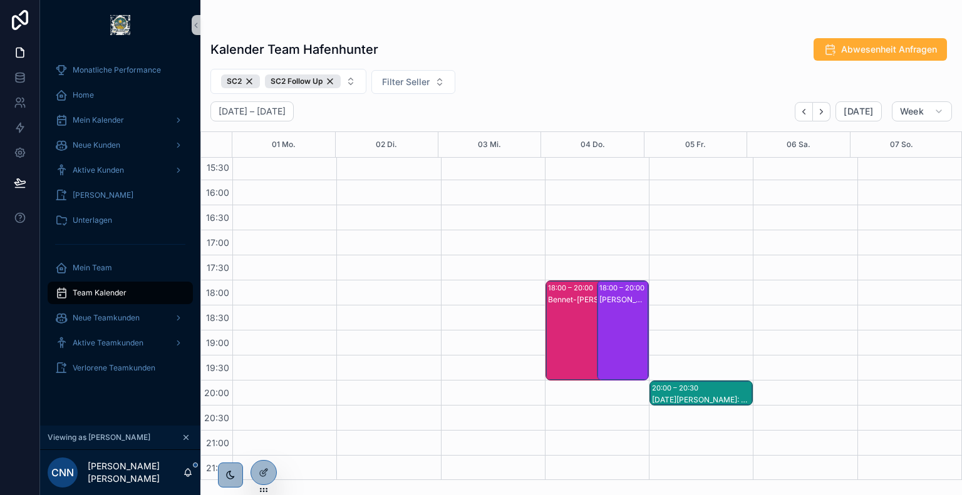
click at [626, 319] on div "[PERSON_NAME]: SC2" at bounding box center [623, 343] width 48 height 98
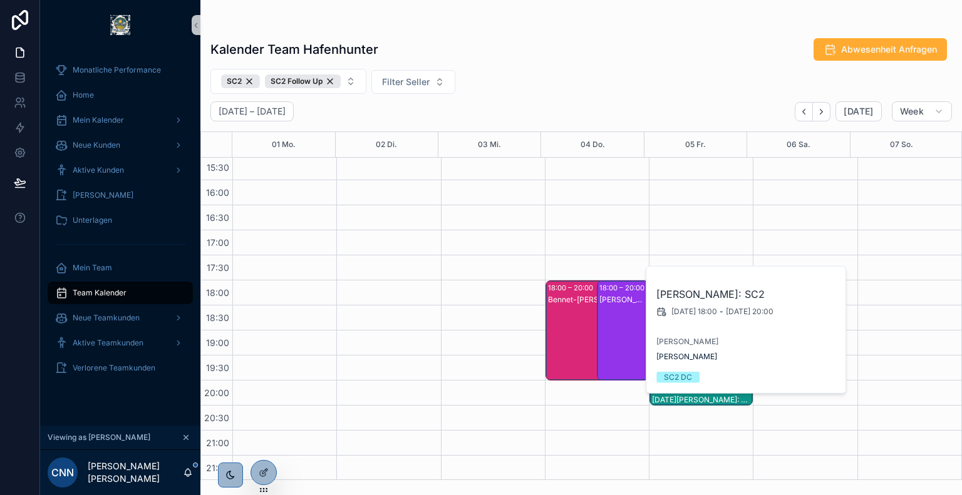
click at [558, 313] on div "Bennet-[PERSON_NAME]: SC2" at bounding box center [590, 343] width 84 height 98
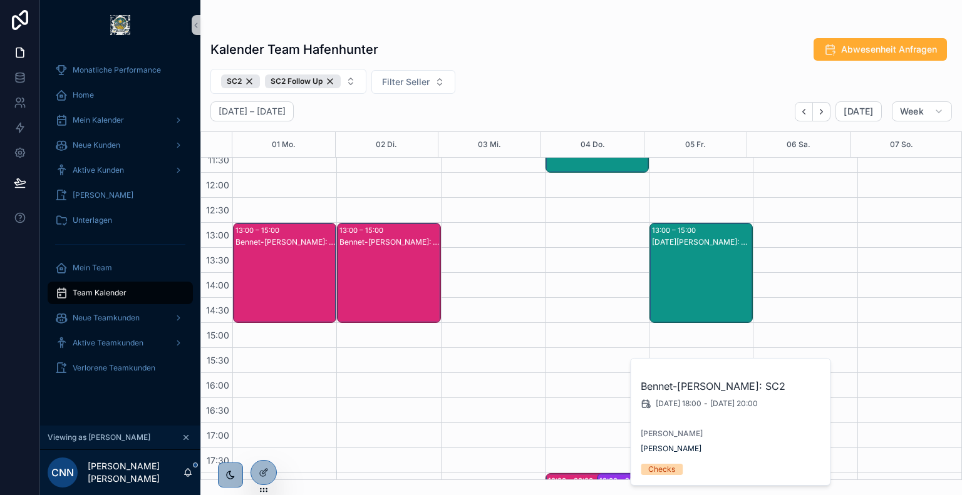
scroll to position [257, 0]
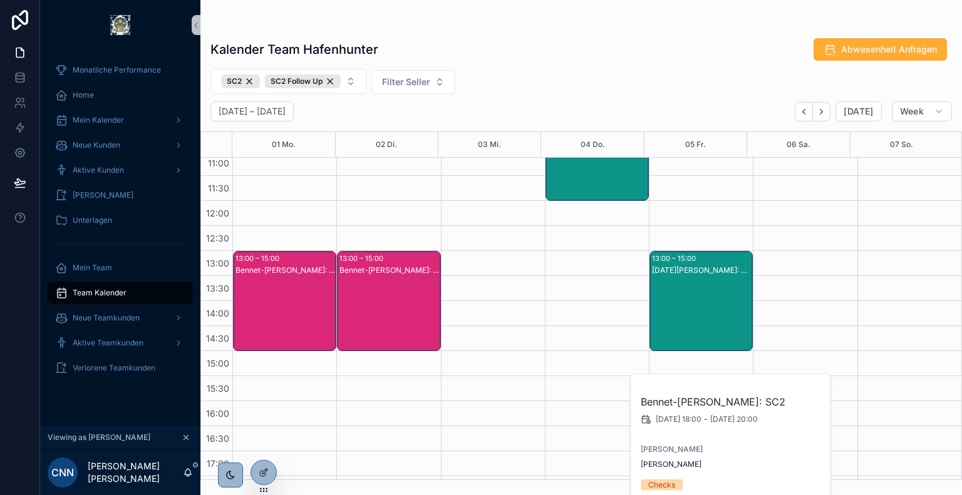
click at [383, 302] on div "Bennet-[PERSON_NAME]: SC2" at bounding box center [389, 314] width 100 height 98
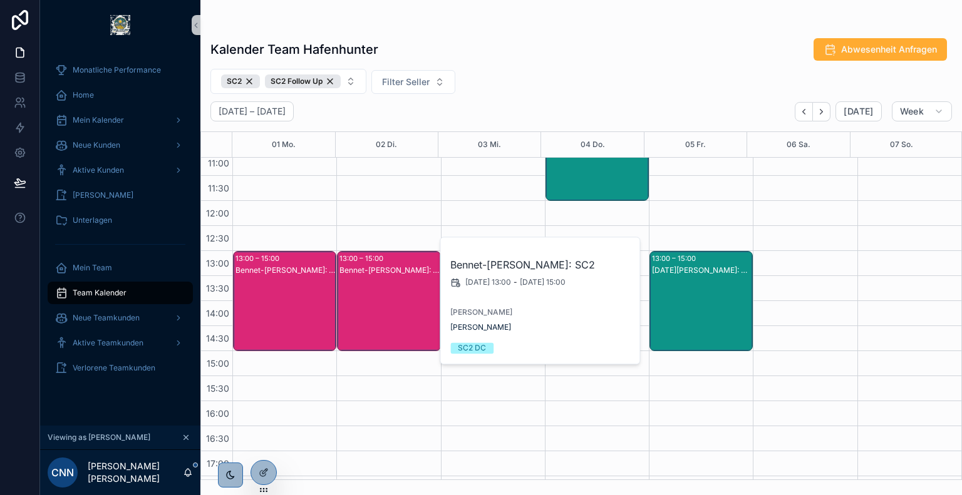
click at [289, 302] on div "Bennet-[PERSON_NAME]: SC2" at bounding box center [285, 314] width 100 height 98
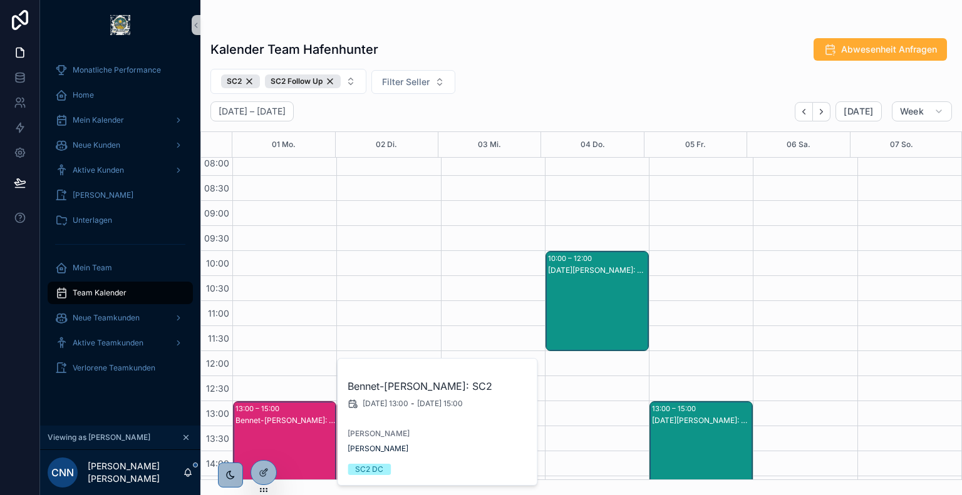
scroll to position [100, 0]
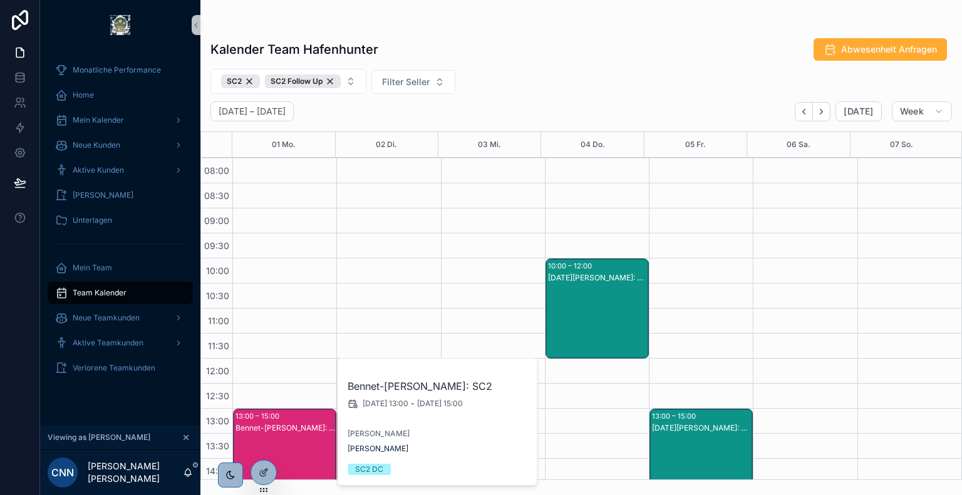
click at [583, 287] on div "[DATE][PERSON_NAME]: SC2" at bounding box center [598, 321] width 100 height 98
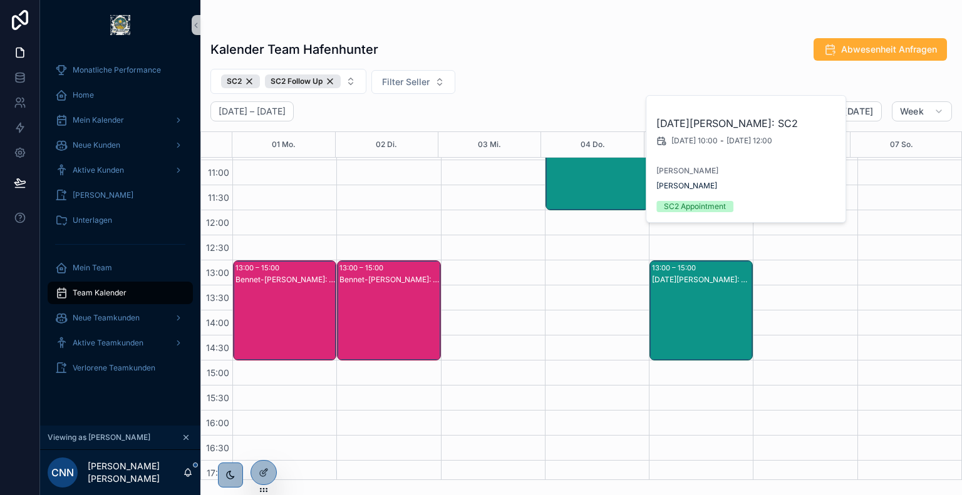
scroll to position [250, 0]
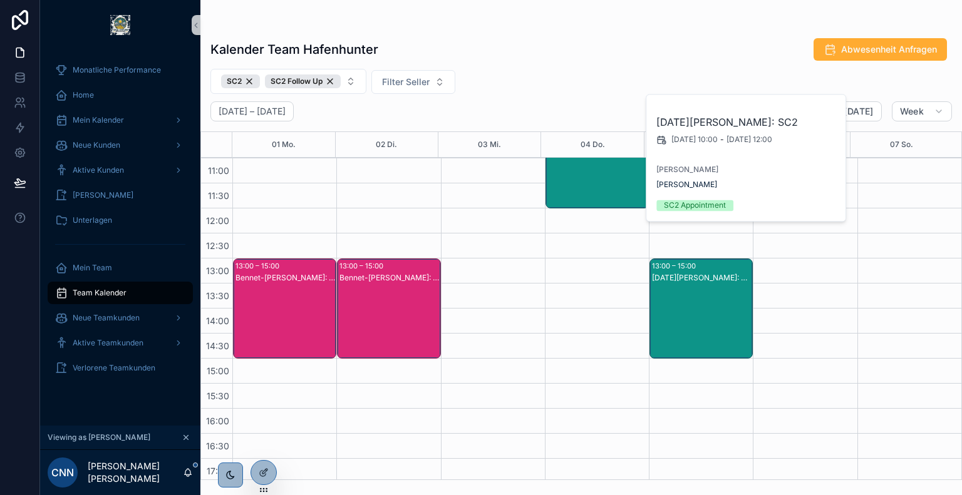
click at [692, 296] on div "[DATE][PERSON_NAME]: SC2" at bounding box center [702, 321] width 100 height 98
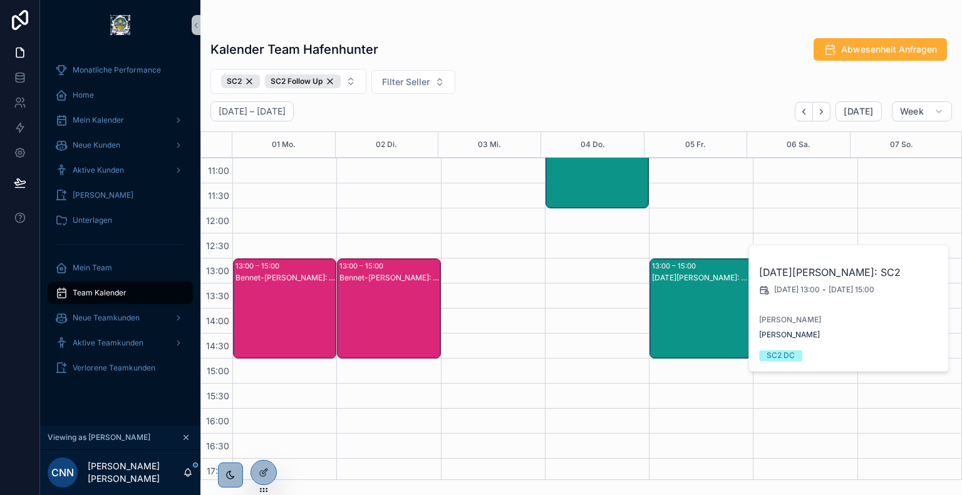
click at [529, 64] on div "Kalender Team Hafenhunter Abwesenheit Anfragen SC2 SC2 Follow Up Filter Seller …" at bounding box center [580, 255] width 761 height 450
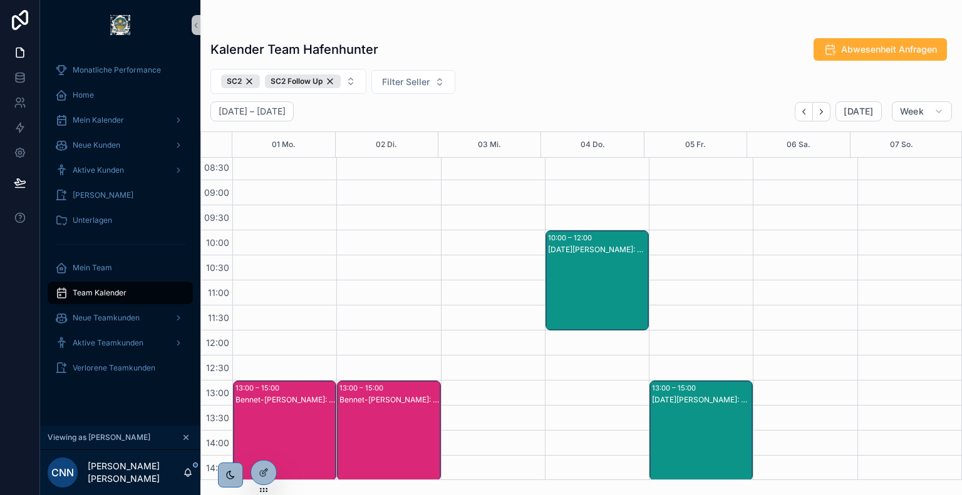
scroll to position [268, 0]
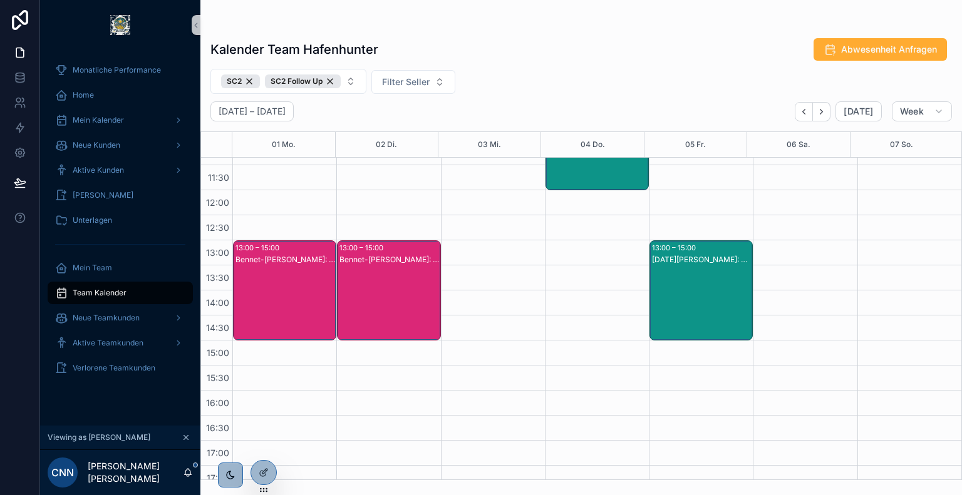
click at [308, 273] on div "Bennet-[PERSON_NAME]: SC2" at bounding box center [285, 303] width 100 height 98
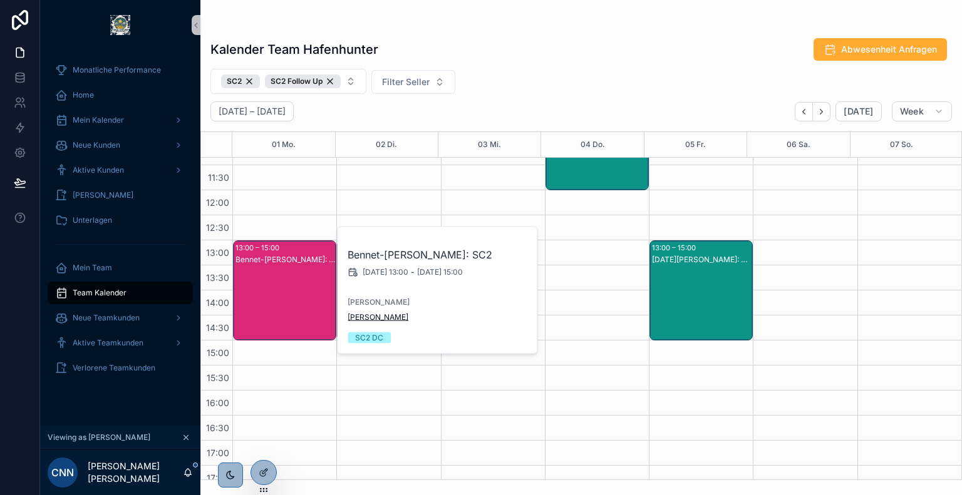
click at [383, 317] on span "[PERSON_NAME]" at bounding box center [377, 317] width 61 height 10
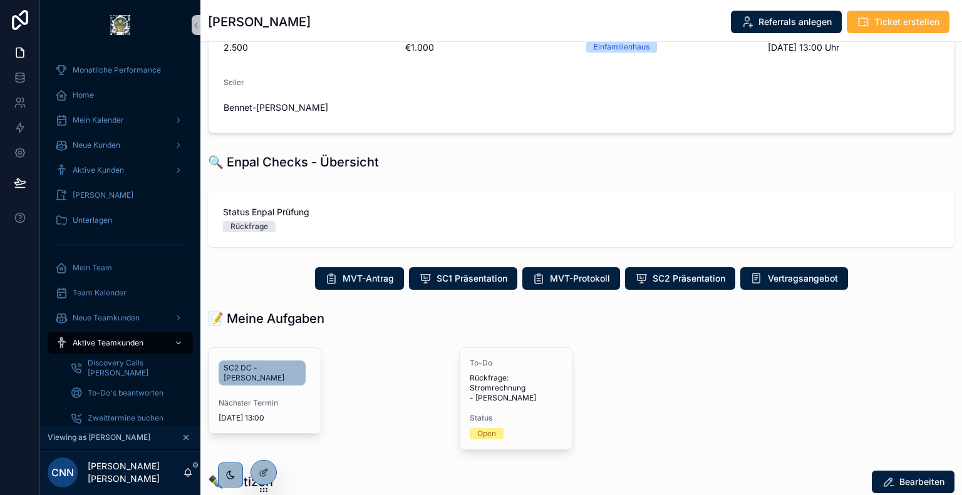
scroll to position [192, 0]
